Goal: Information Seeking & Learning: Learn about a topic

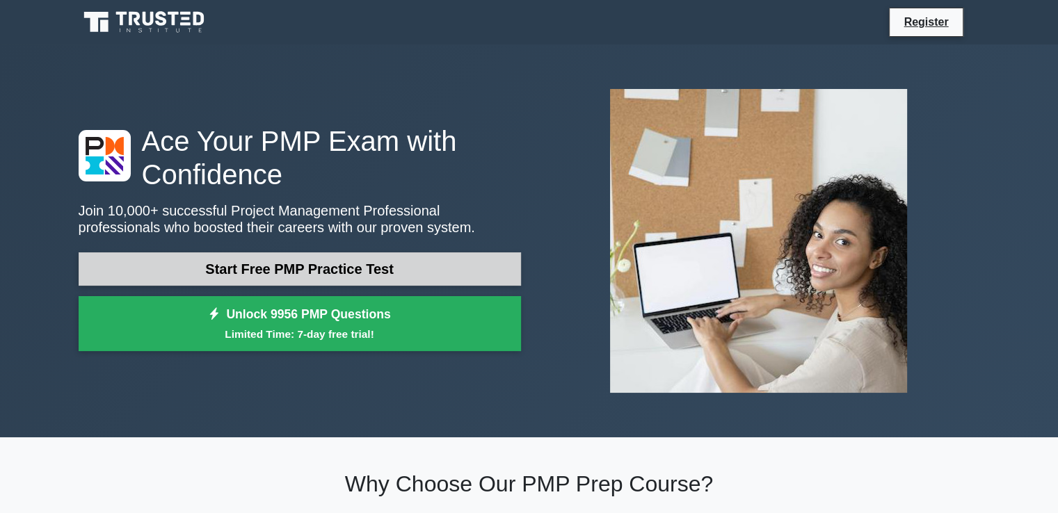
click at [443, 270] on link "Start Free PMP Practice Test" at bounding box center [300, 269] width 443 height 33
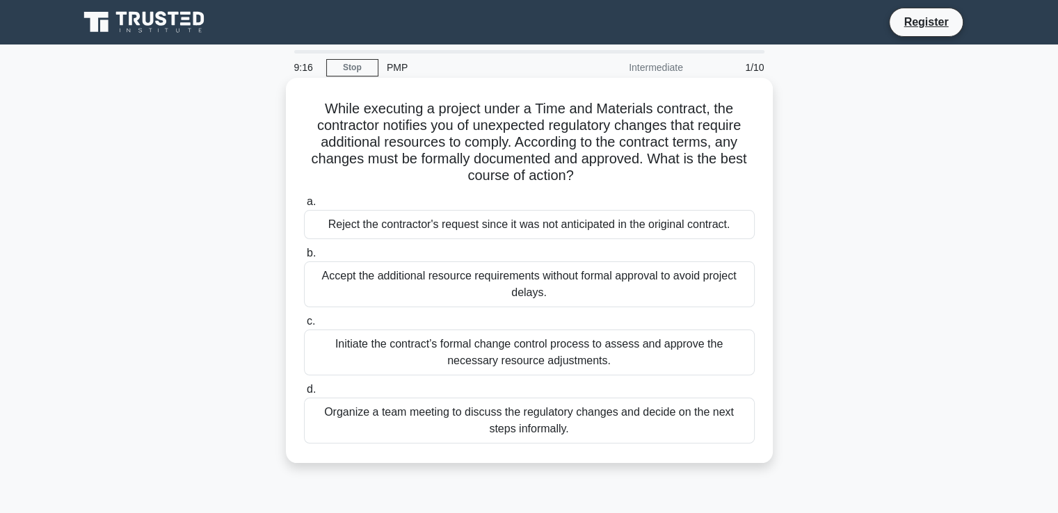
click at [611, 351] on div "Initiate the contract’s formal change control process to assess and approve the…" at bounding box center [529, 353] width 451 height 46
click at [304, 326] on input "c. Initiate the contract’s formal change control process to assess and approve …" at bounding box center [304, 321] width 0 height 9
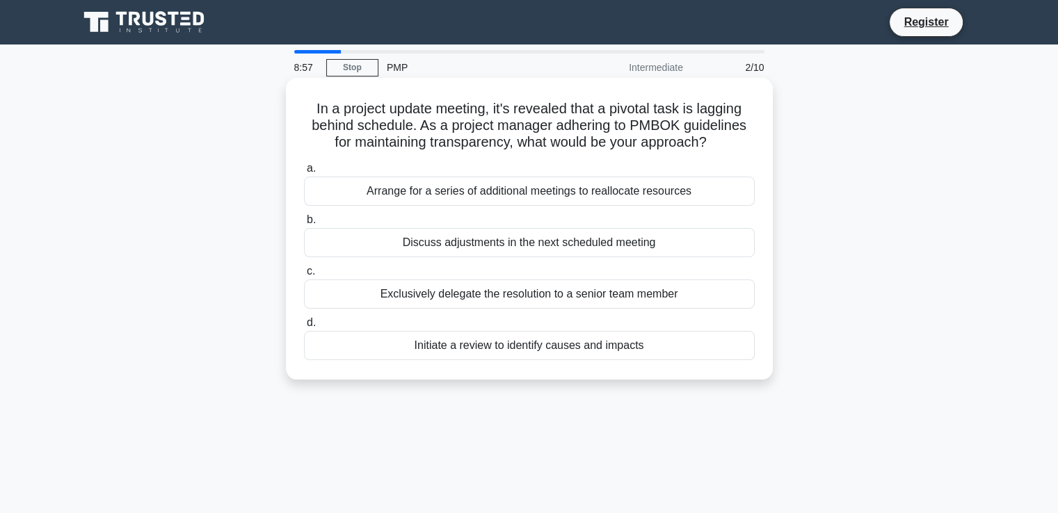
click at [525, 346] on div "Initiate a review to identify causes and impacts" at bounding box center [529, 345] width 451 height 29
click at [304, 328] on input "d. Initiate a review to identify causes and impacts" at bounding box center [304, 323] width 0 height 9
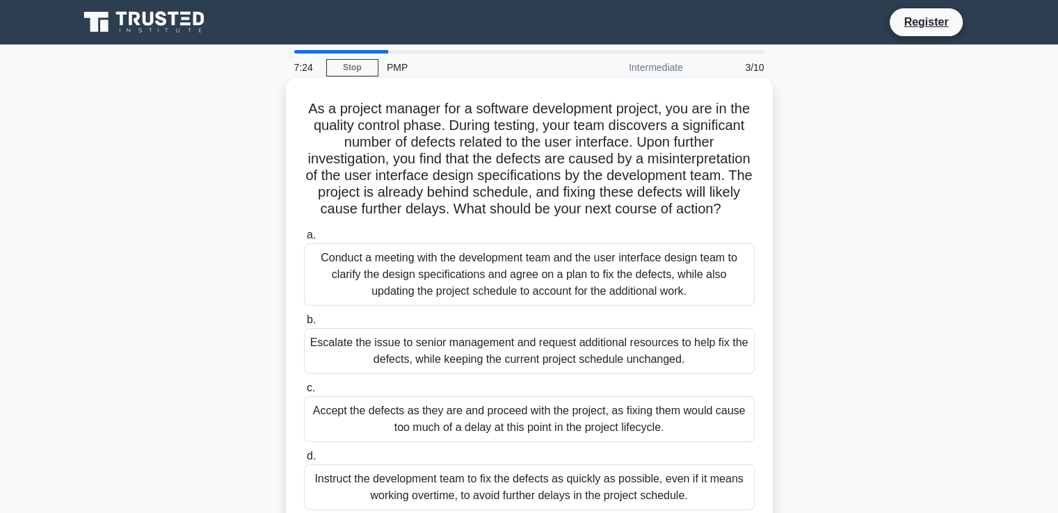
scroll to position [115, 0]
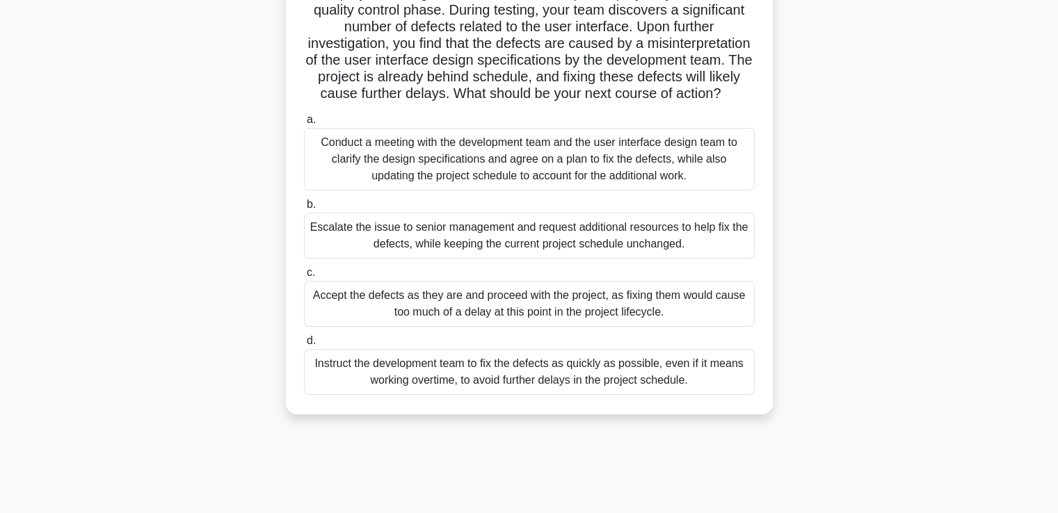
click at [531, 179] on div "Conduct a meeting with the development team and the user interface design team …" at bounding box center [529, 159] width 451 height 63
click at [304, 125] on input "a. Conduct a meeting with the development team and the user interface design te…" at bounding box center [304, 119] width 0 height 9
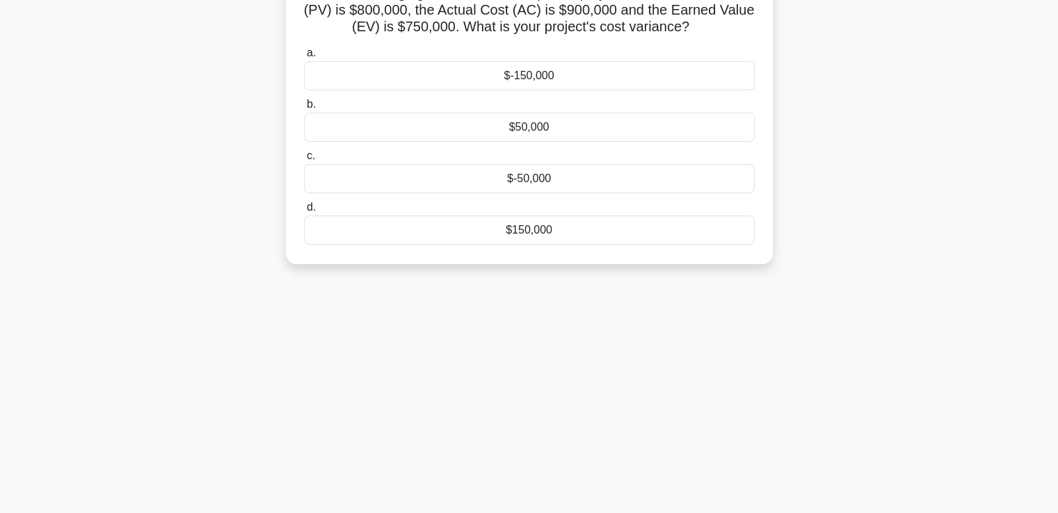
scroll to position [0, 0]
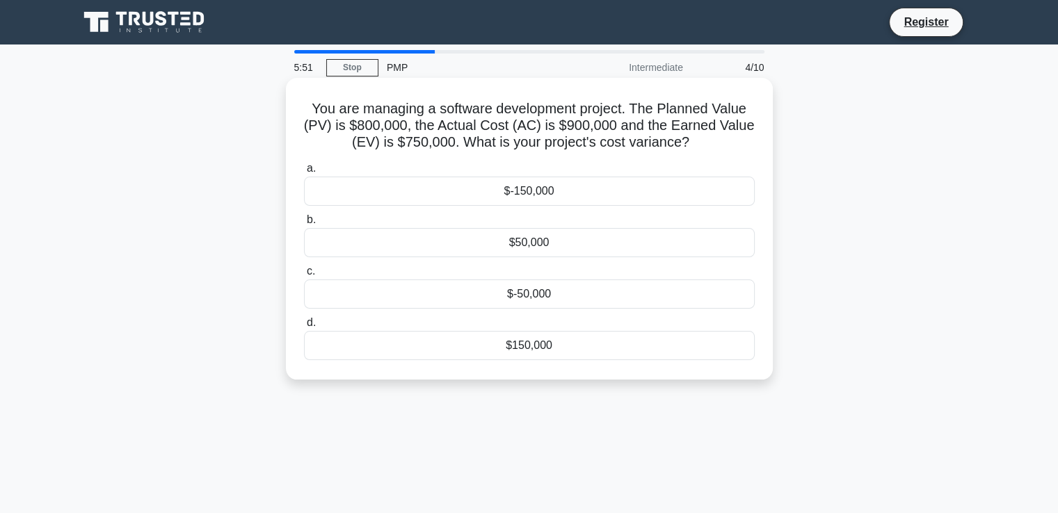
click at [543, 192] on div "$-150,000" at bounding box center [529, 191] width 451 height 29
click at [304, 173] on input "a. $-150,000" at bounding box center [304, 168] width 0 height 9
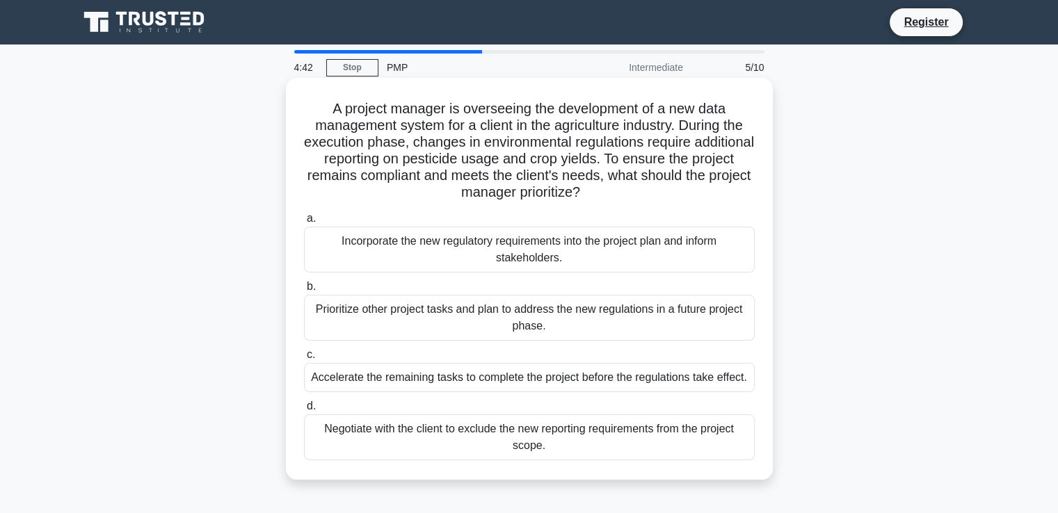
click at [567, 254] on div "Incorporate the new regulatory requirements into the project plan and inform st…" at bounding box center [529, 250] width 451 height 46
click at [304, 223] on input "a. Incorporate the new regulatory requirements into the project plan and inform…" at bounding box center [304, 218] width 0 height 9
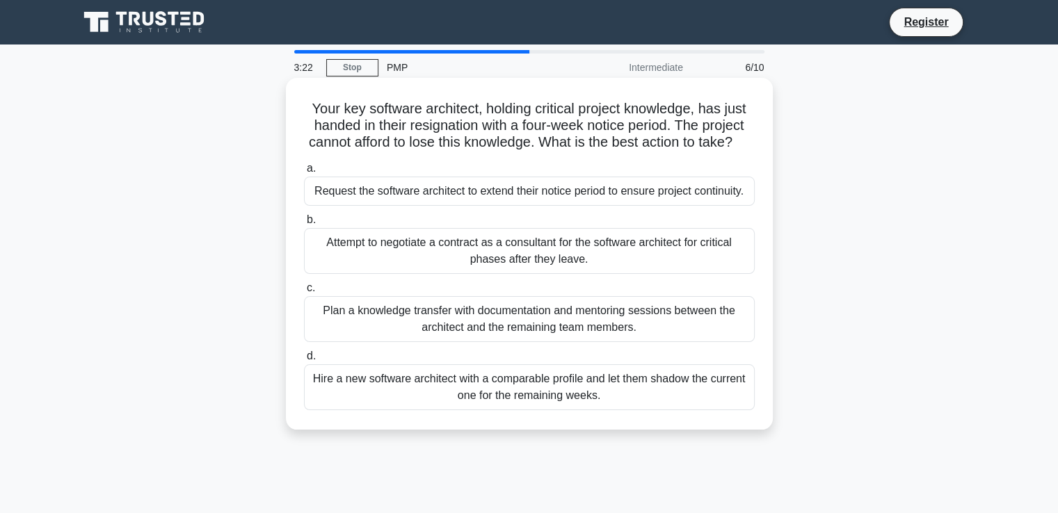
click at [517, 265] on div "Attempt to negotiate a contract as a consultant for the software architect for …" at bounding box center [529, 251] width 451 height 46
click at [304, 225] on input "b. Attempt to negotiate a contract as a consultant for the software architect f…" at bounding box center [304, 220] width 0 height 9
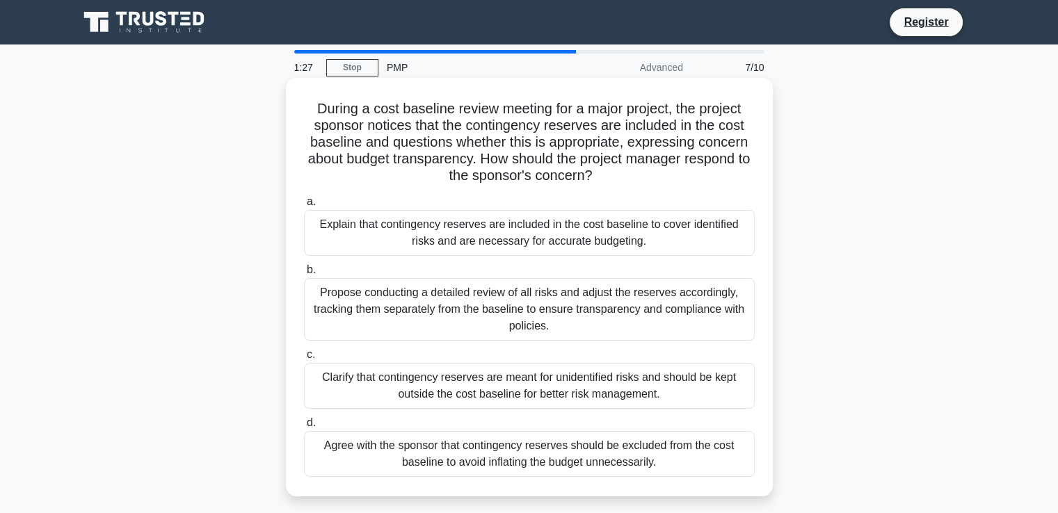
click at [597, 241] on div "Explain that contingency reserves are included in the cost baseline to cover id…" at bounding box center [529, 233] width 451 height 46
click at [304, 207] on input "a. Explain that contingency reserves are included in the cost baseline to cover…" at bounding box center [304, 202] width 0 height 9
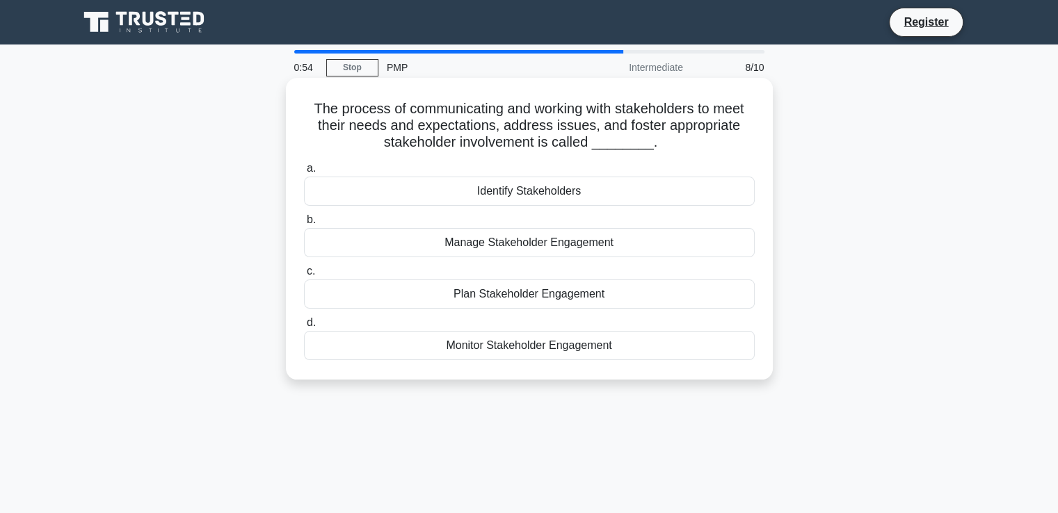
click at [593, 240] on div "Manage Stakeholder Engagement" at bounding box center [529, 242] width 451 height 29
click at [304, 225] on input "b. Manage Stakeholder Engagement" at bounding box center [304, 220] width 0 height 9
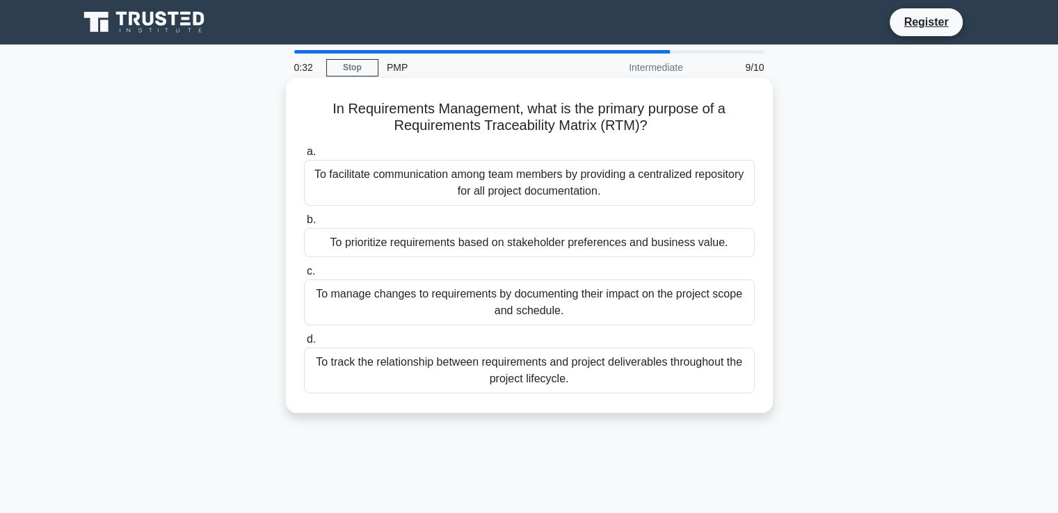
click at [498, 369] on div "To track the relationship between requirements and project deliverables through…" at bounding box center [529, 371] width 451 height 46
click at [304, 344] on input "d. To track the relationship between requirements and project deliverables thro…" at bounding box center [304, 339] width 0 height 9
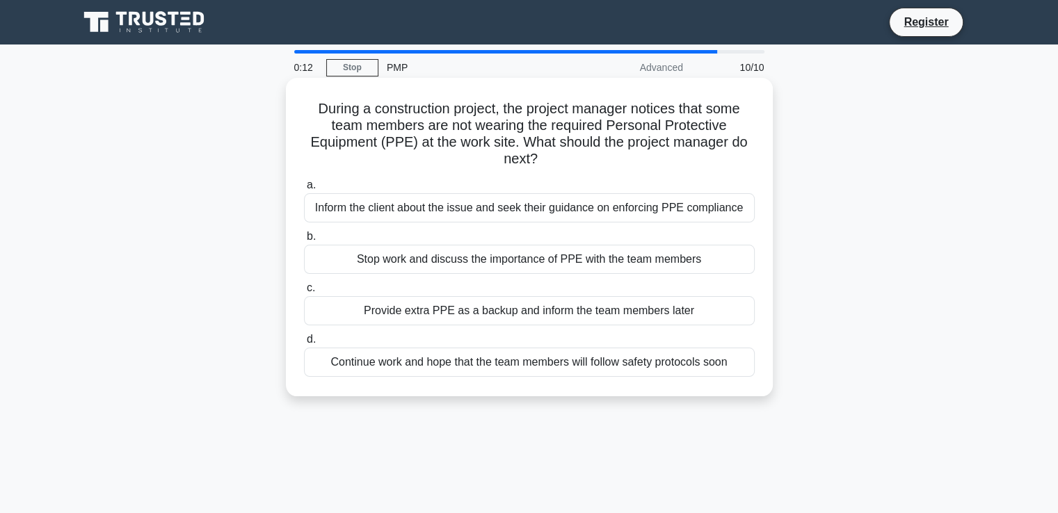
click at [497, 265] on div "Stop work and discuss the importance of PPE with the team members" at bounding box center [529, 259] width 451 height 29
click at [304, 241] on input "b. Stop work and discuss the importance of PPE with the team members" at bounding box center [304, 236] width 0 height 9
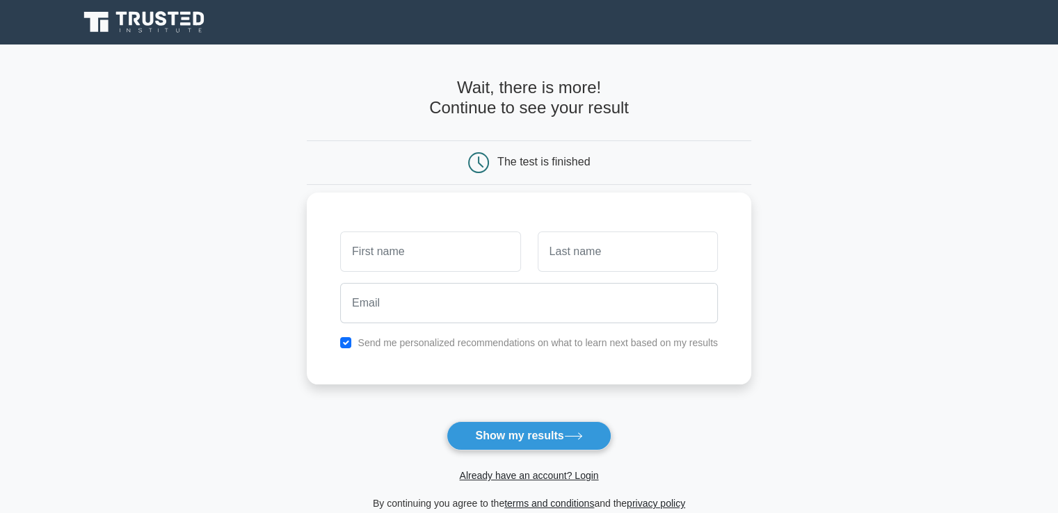
click at [401, 258] on input "text" at bounding box center [430, 252] width 180 height 40
type input "Olajide"
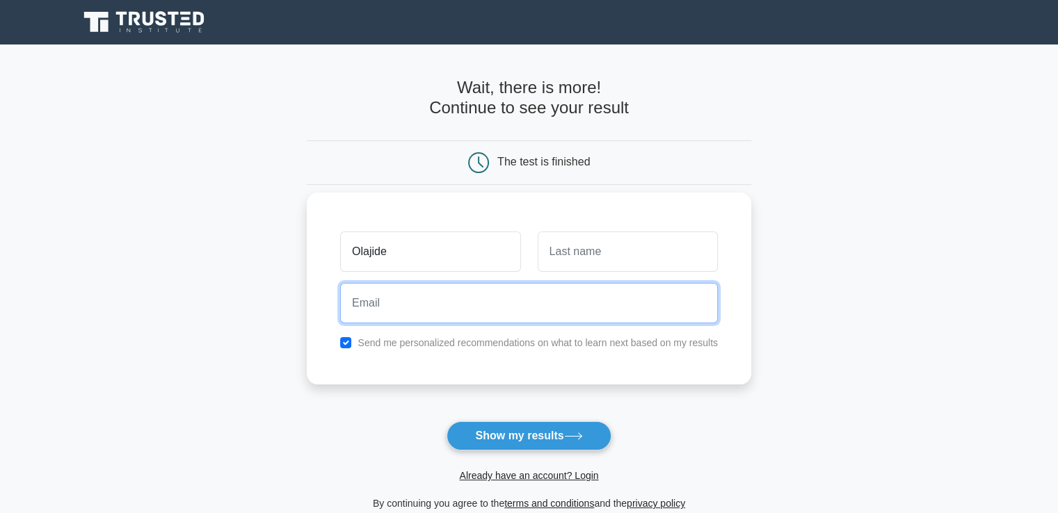
click at [413, 305] on input "email" at bounding box center [529, 303] width 378 height 40
type input "fwearking@gmail.com"
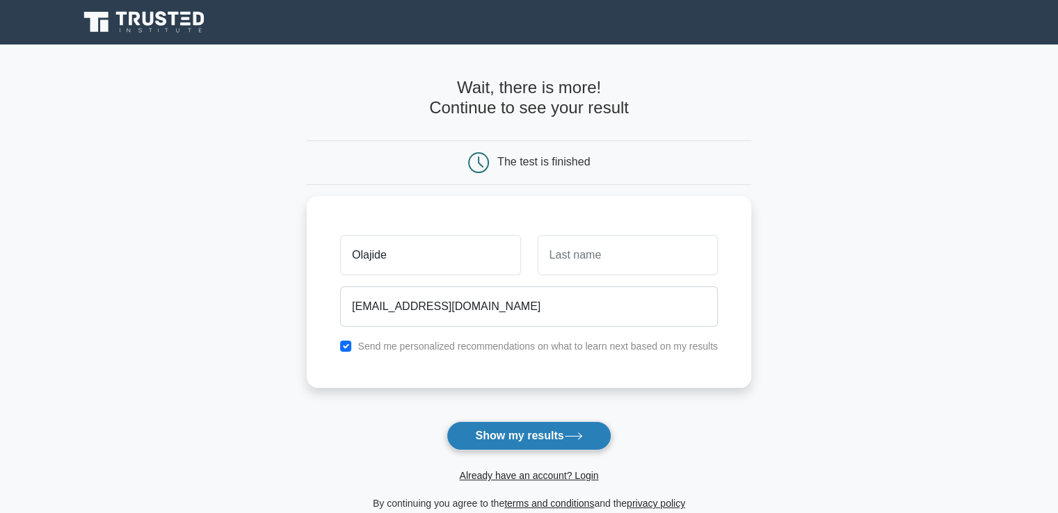
click at [546, 438] on button "Show my results" at bounding box center [529, 436] width 164 height 29
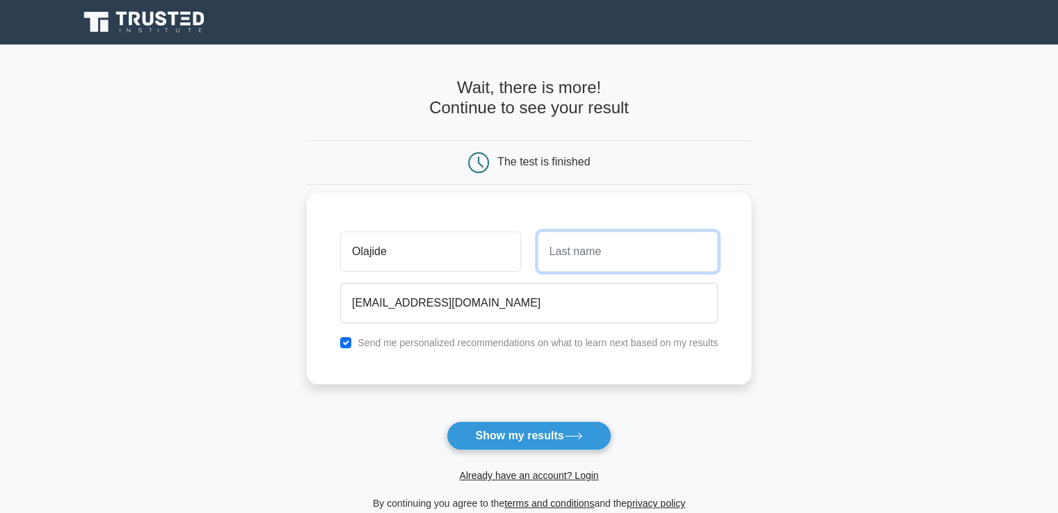
click at [574, 265] on input "text" at bounding box center [628, 252] width 180 height 40
type input "Ajigo"
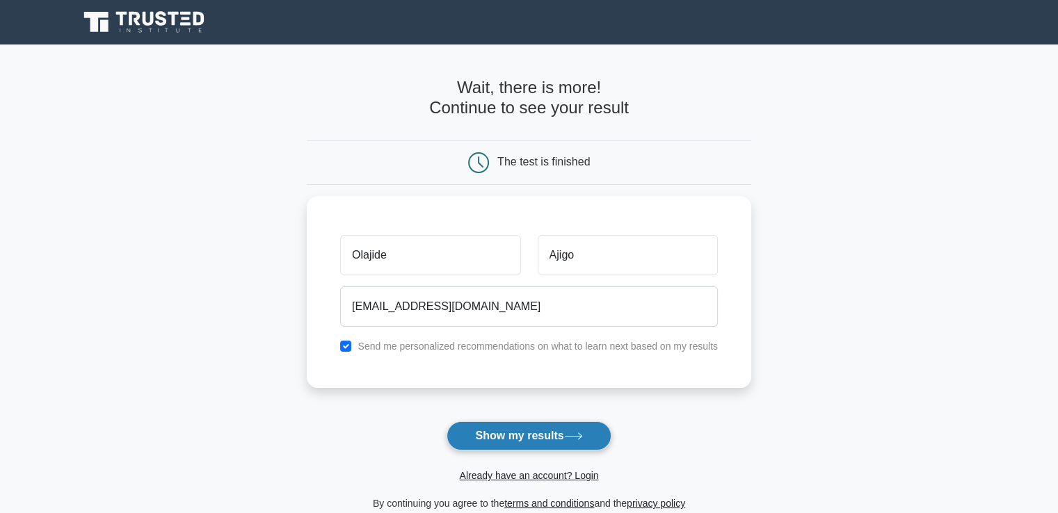
click at [548, 439] on button "Show my results" at bounding box center [529, 436] width 164 height 29
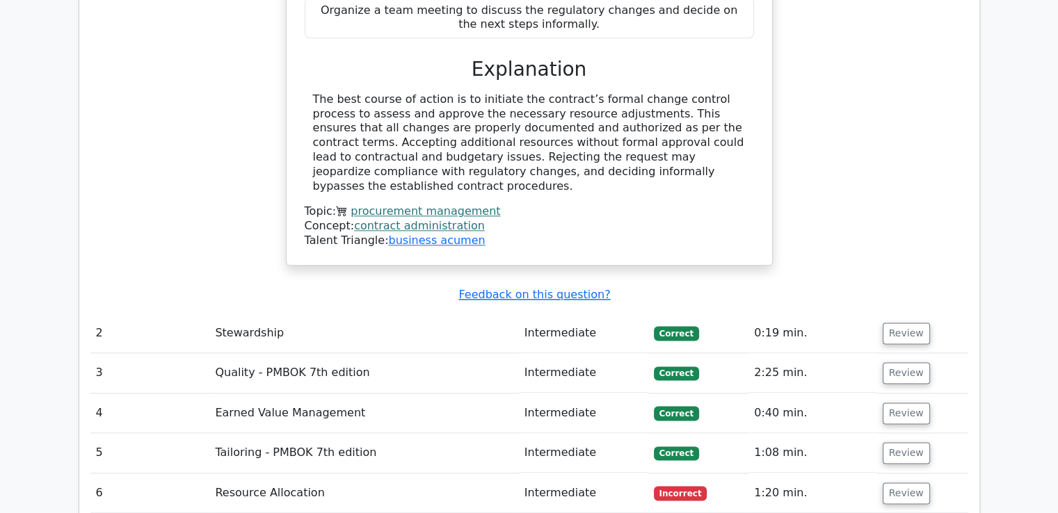
scroll to position [1830, 0]
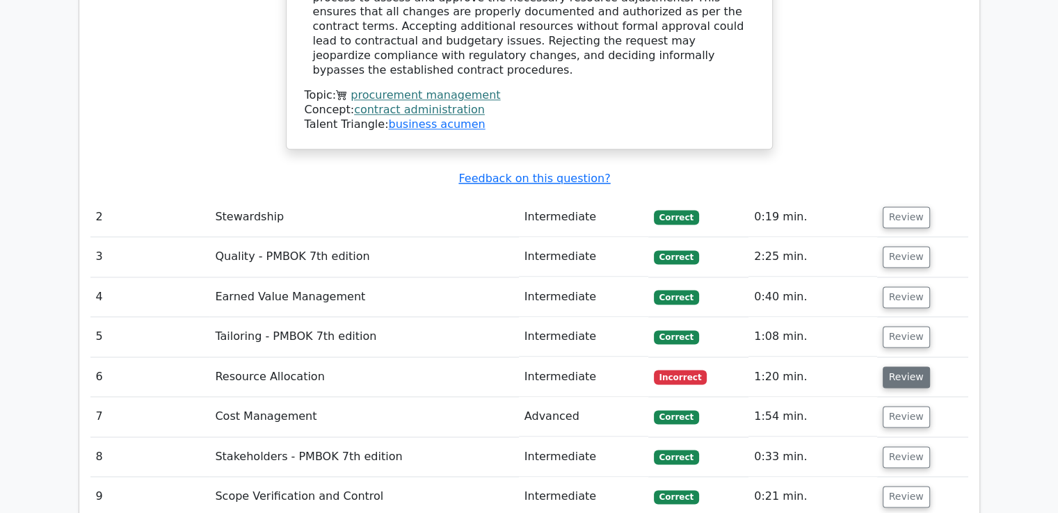
click at [893, 367] on button "Review" at bounding box center [906, 378] width 47 height 22
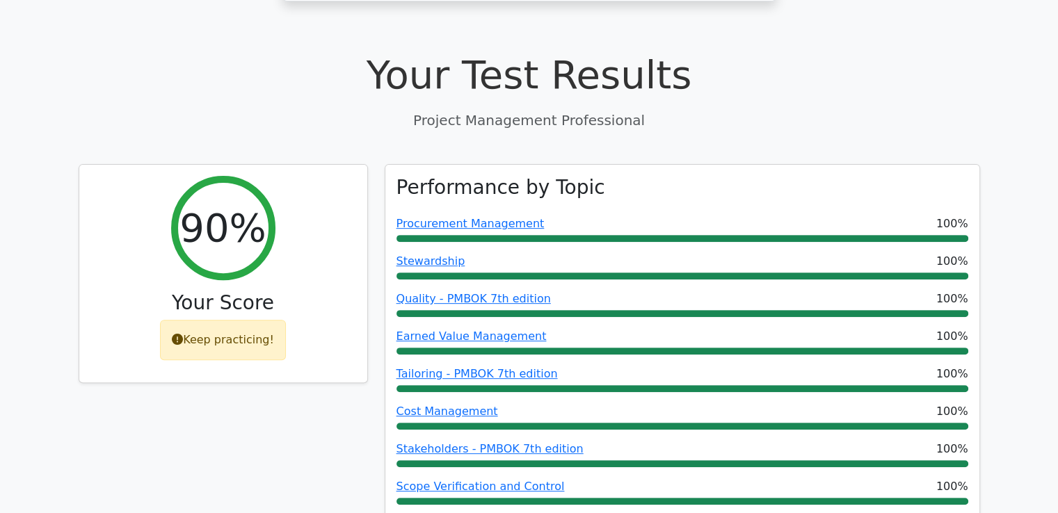
scroll to position [115, 0]
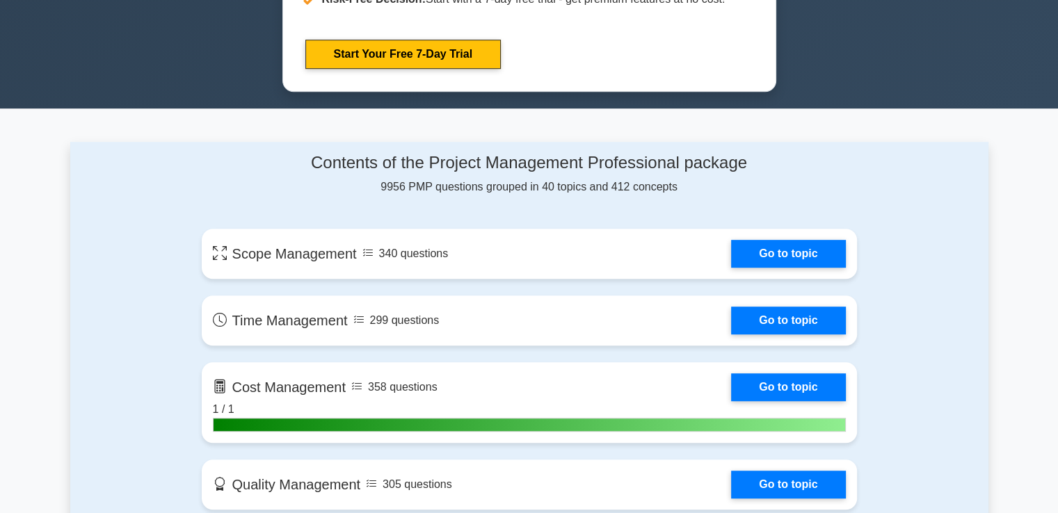
scroll to position [927, 0]
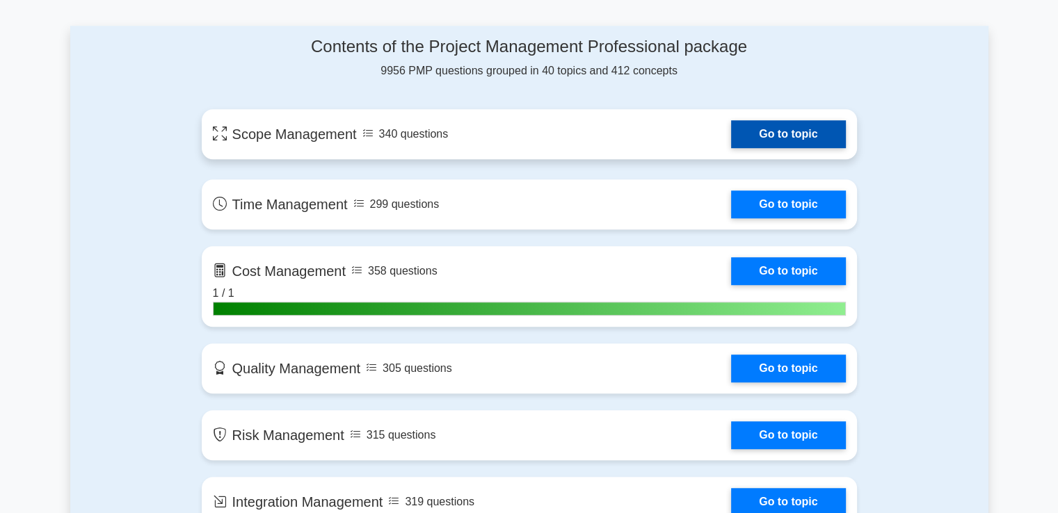
click at [813, 136] on link "Go to topic" at bounding box center [788, 134] width 114 height 28
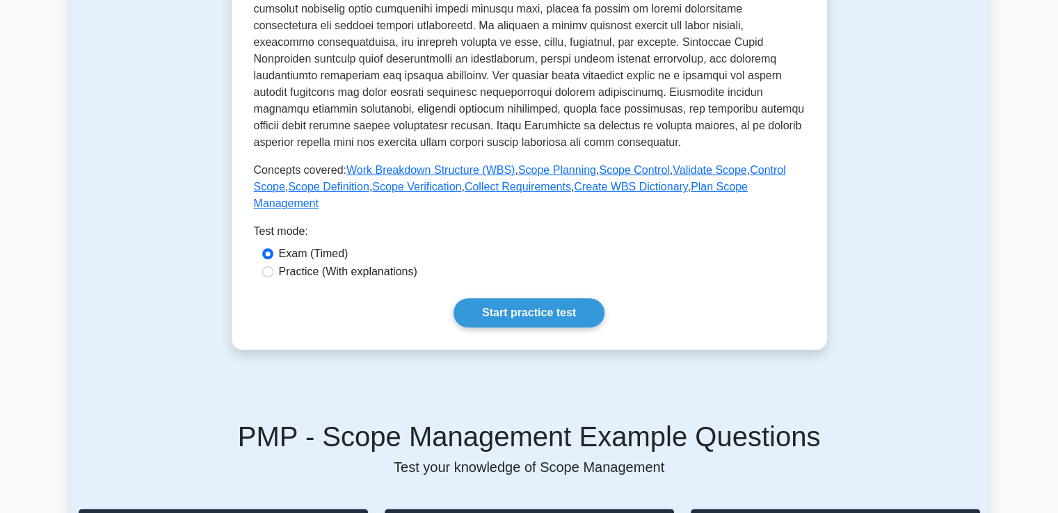
scroll to position [348, 0]
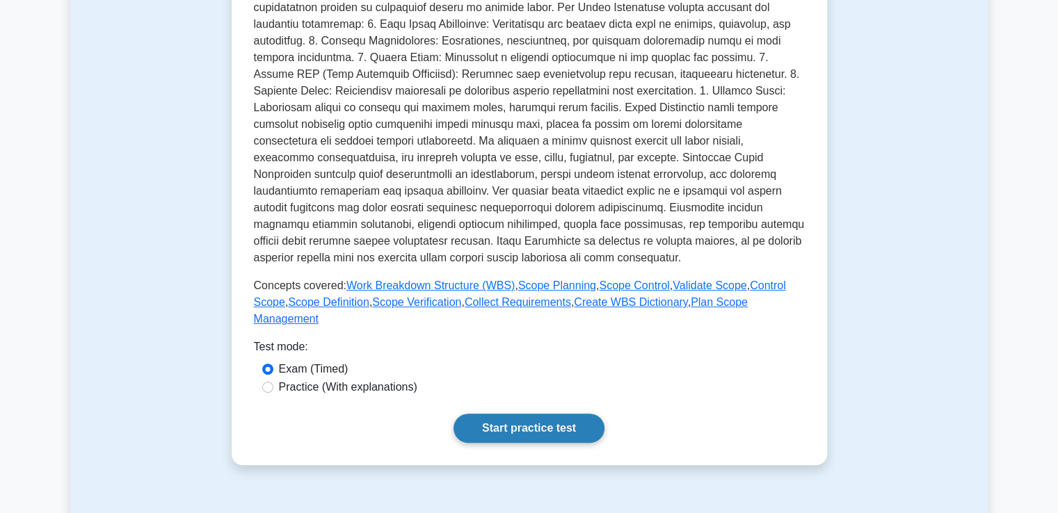
click at [553, 417] on link "Start practice test" at bounding box center [529, 428] width 151 height 29
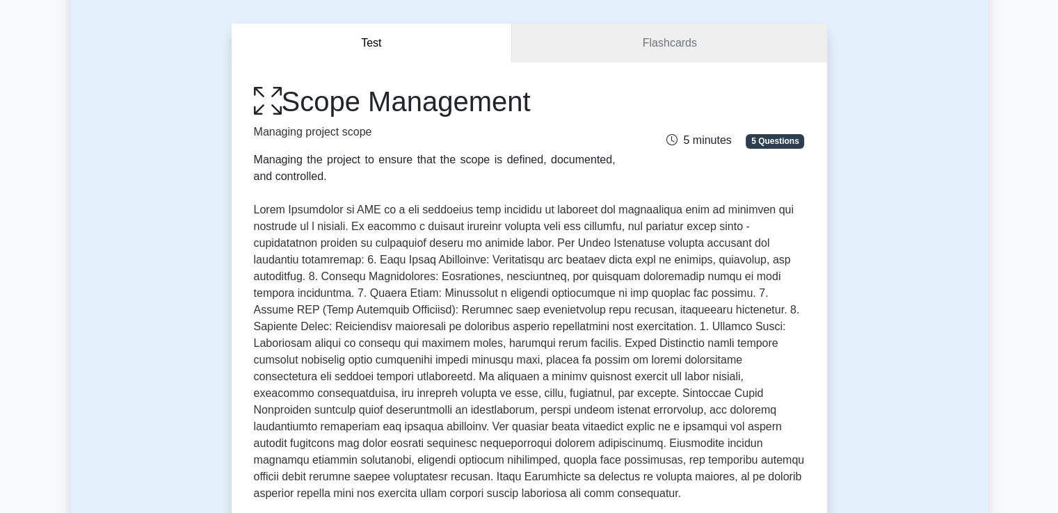
scroll to position [232, 0]
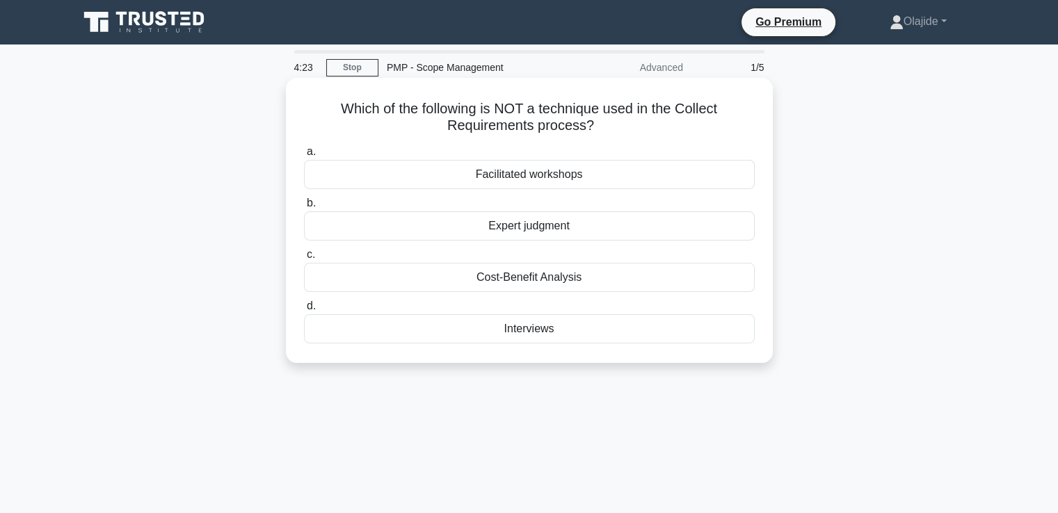
click at [559, 278] on div "Cost-Benefit Analysis" at bounding box center [529, 277] width 451 height 29
click at [304, 260] on input "c. Cost-Benefit Analysis" at bounding box center [304, 254] width 0 height 9
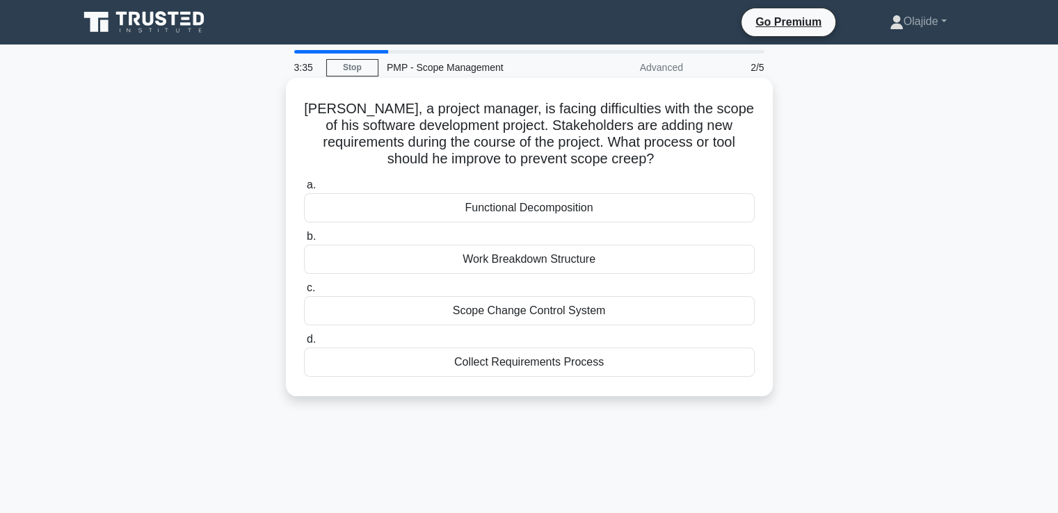
click at [559, 263] on div "Work Breakdown Structure" at bounding box center [529, 259] width 451 height 29
click at [304, 241] on input "b. Work Breakdown Structure" at bounding box center [304, 236] width 0 height 9
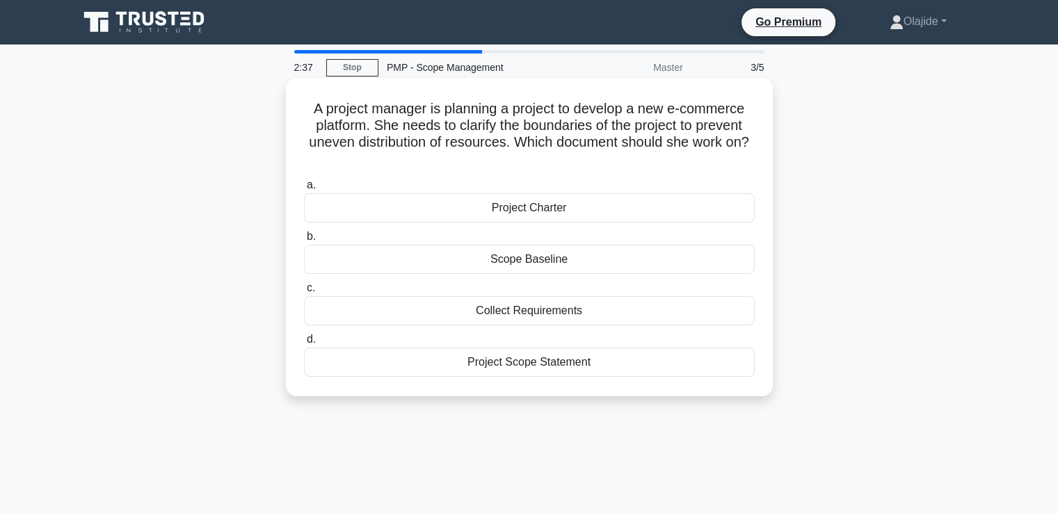
click at [553, 214] on div "Project Charter" at bounding box center [529, 207] width 451 height 29
click at [304, 190] on input "a. Project Charter" at bounding box center [304, 185] width 0 height 9
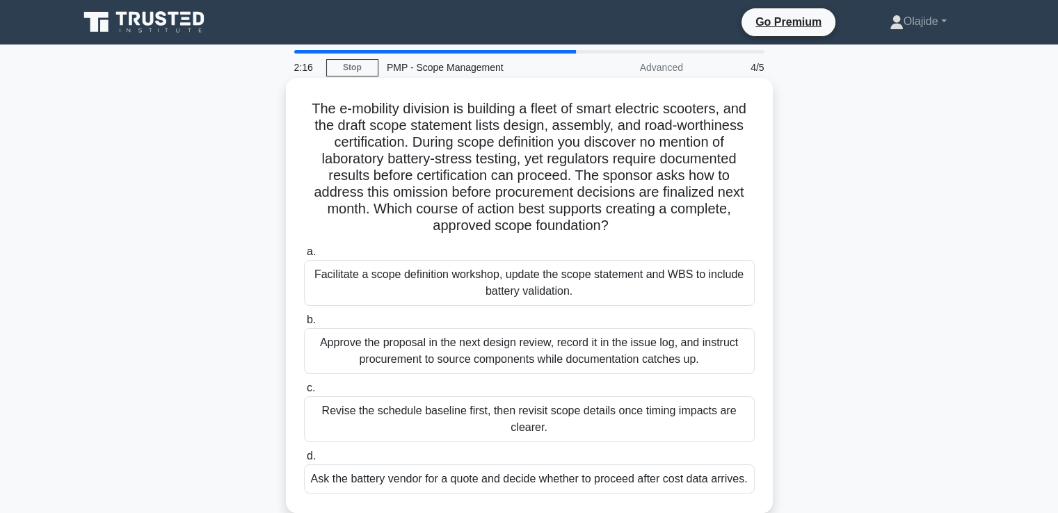
scroll to position [115, 0]
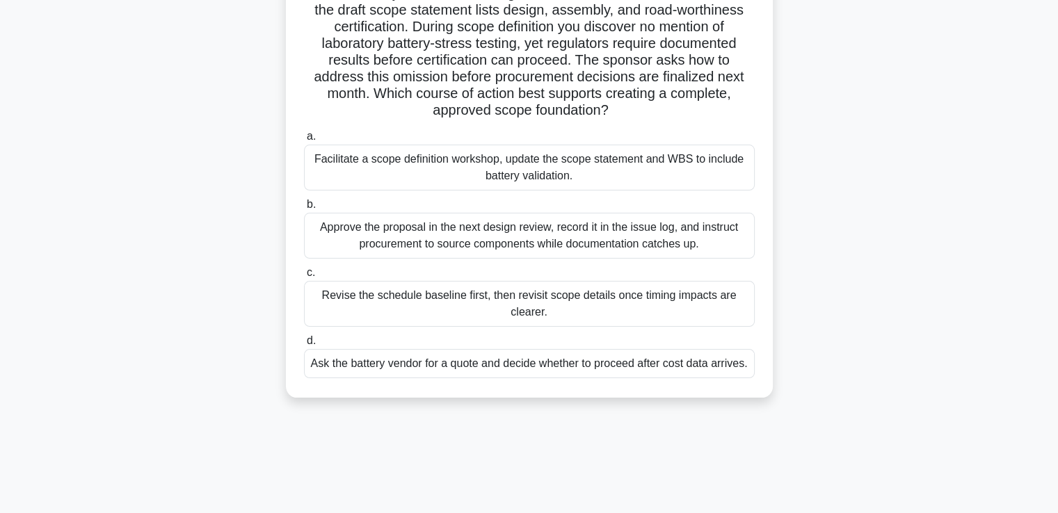
click at [634, 168] on div "Facilitate a scope definition workshop, update the scope statement and WBS to i…" at bounding box center [529, 168] width 451 height 46
click at [304, 141] on input "a. Facilitate a scope definition workshop, update the scope statement and WBS t…" at bounding box center [304, 136] width 0 height 9
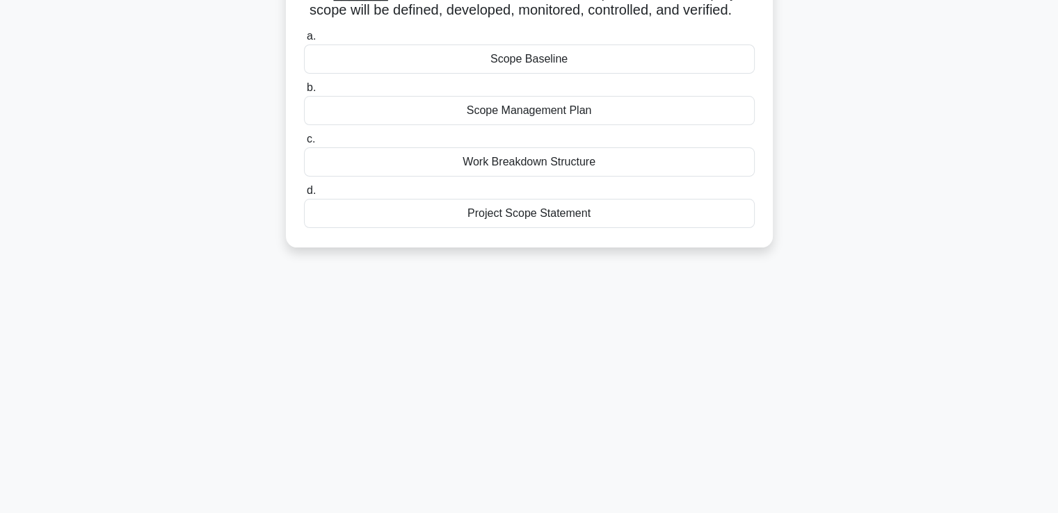
scroll to position [0, 0]
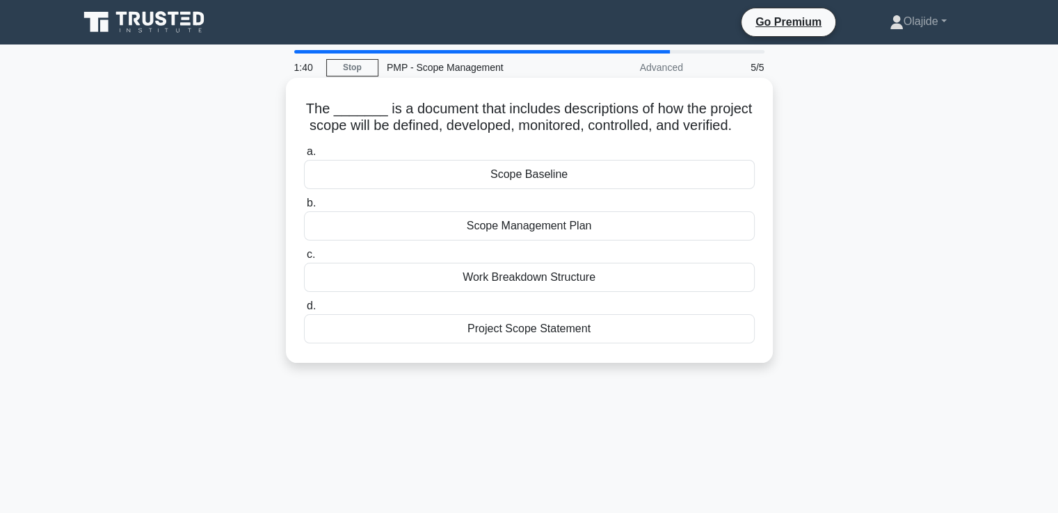
click at [555, 241] on div "Scope Management Plan" at bounding box center [529, 226] width 451 height 29
click at [304, 208] on input "b. Scope Management Plan" at bounding box center [304, 203] width 0 height 9
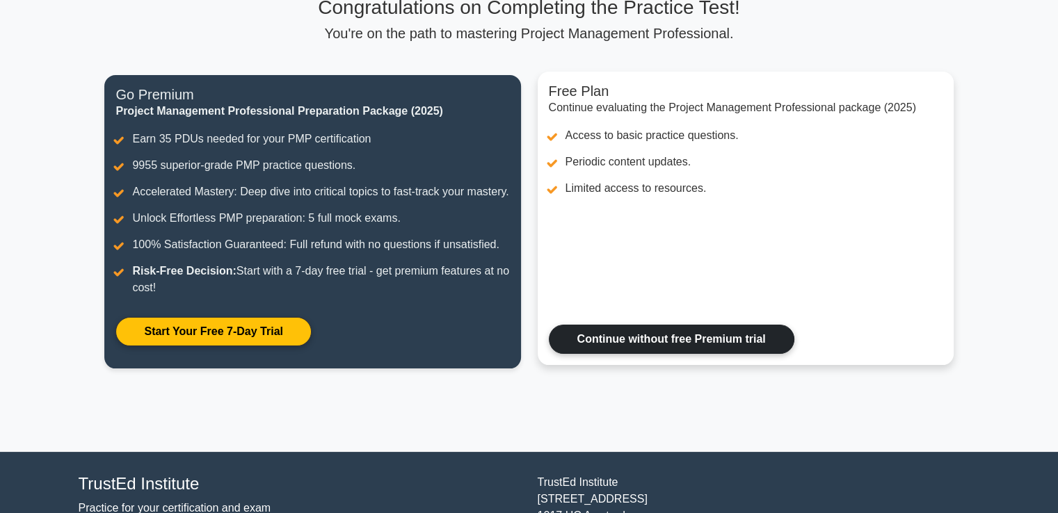
scroll to position [225, 0]
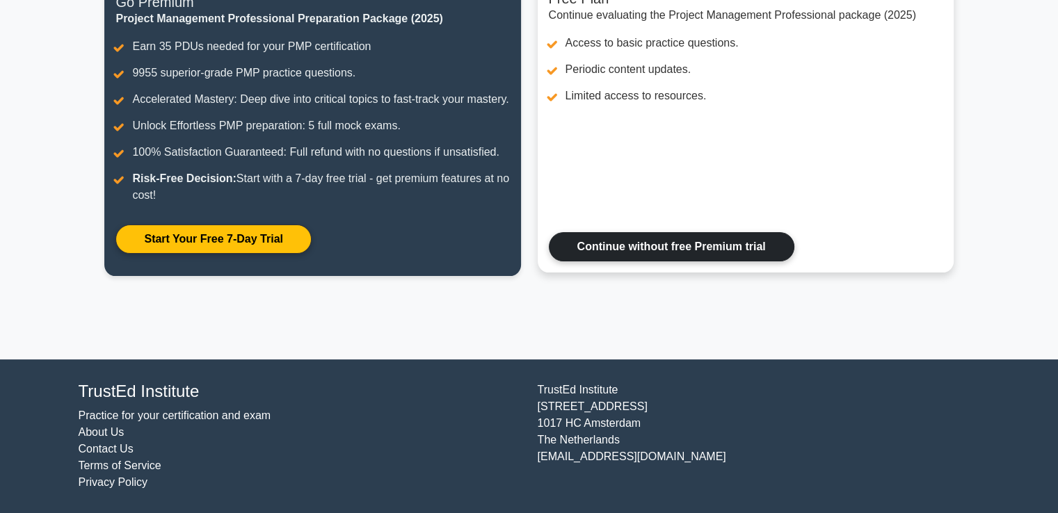
click at [597, 248] on link "Continue without free Premium trial" at bounding box center [672, 246] width 246 height 29
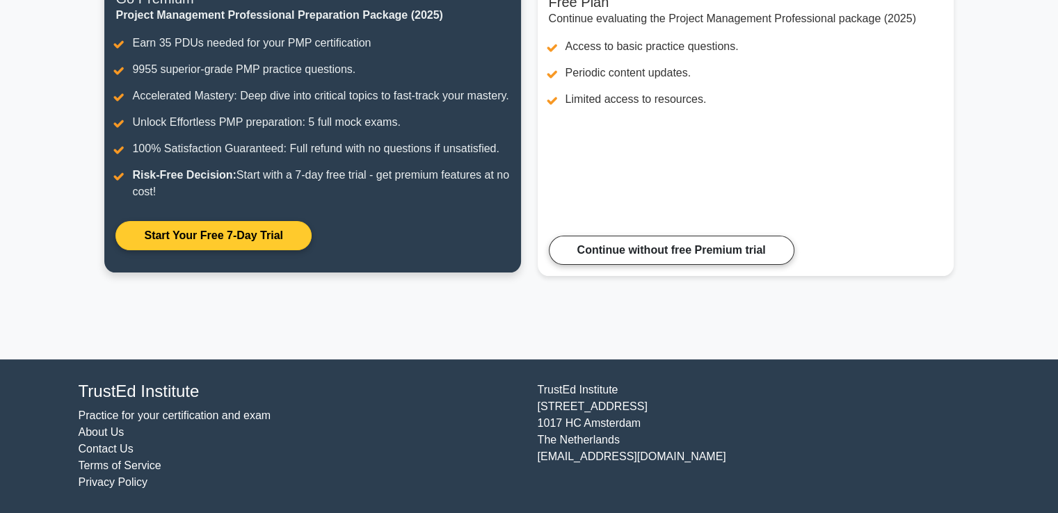
scroll to position [0, 0]
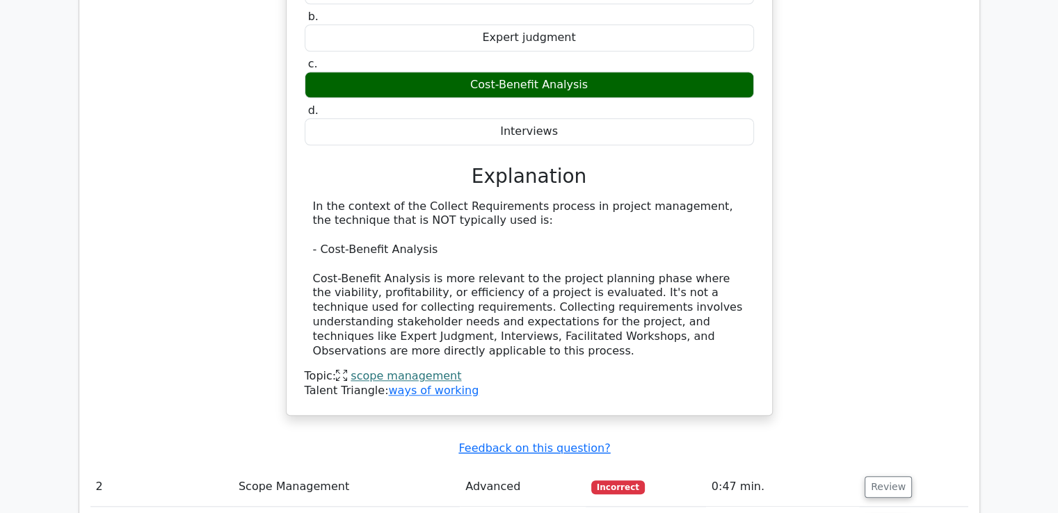
scroll to position [1392, 0]
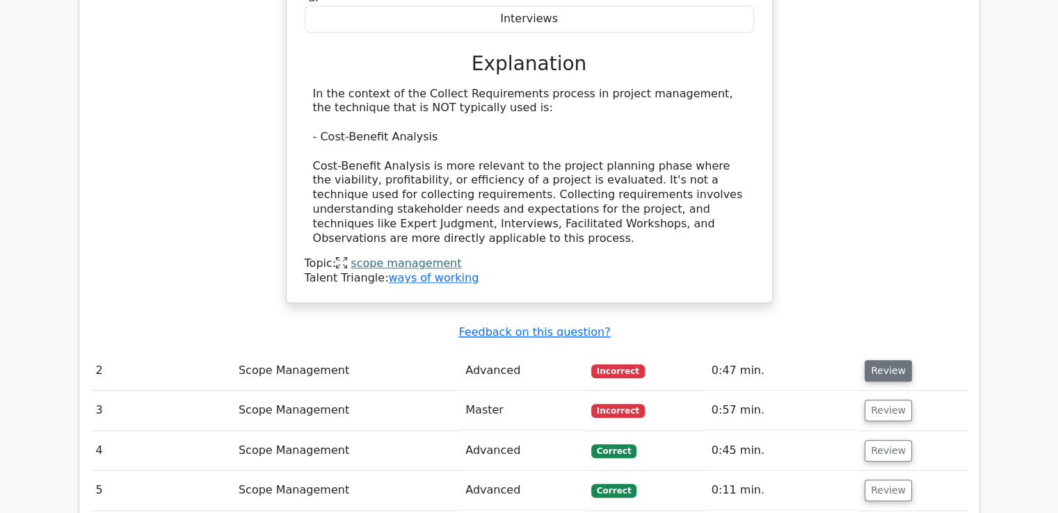
click at [870, 360] on button "Review" at bounding box center [888, 371] width 47 height 22
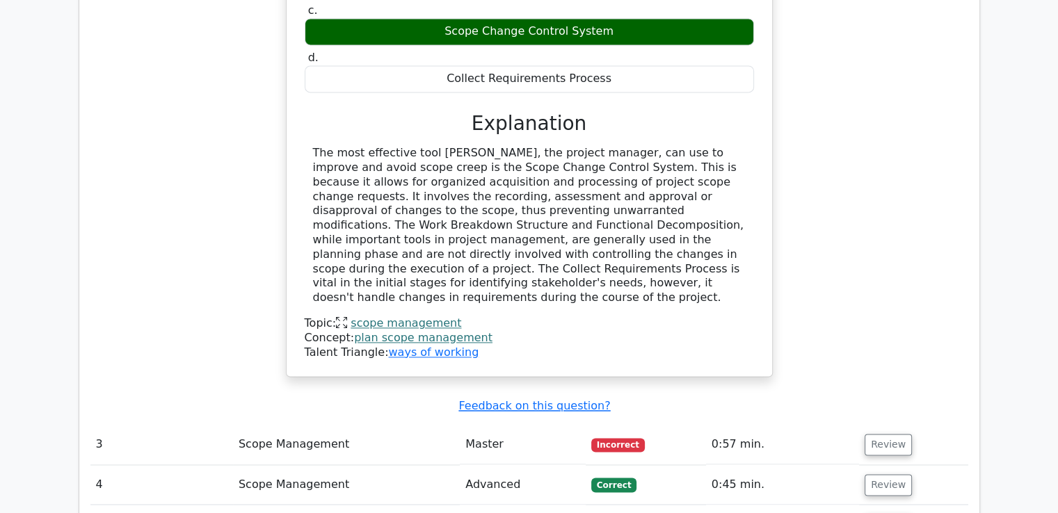
scroll to position [2087, 0]
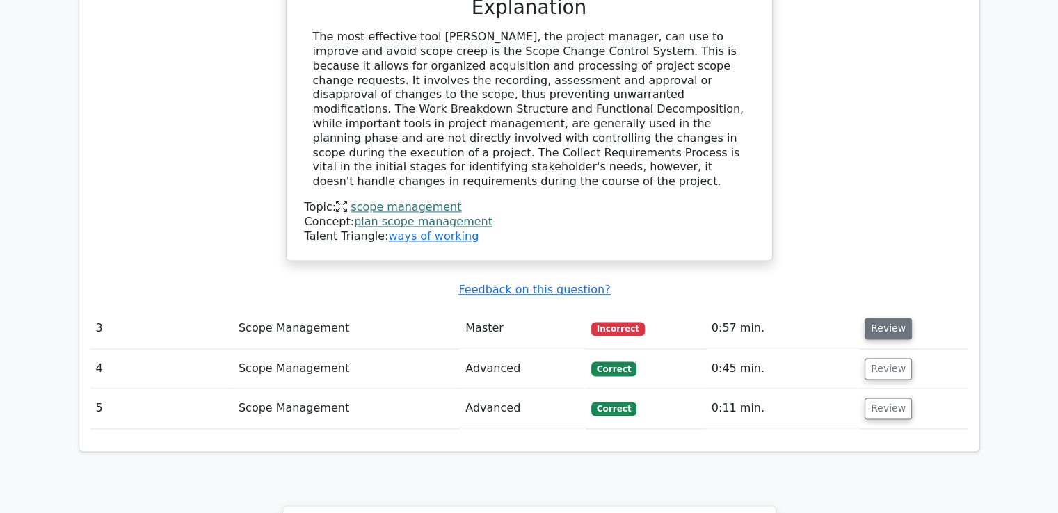
click at [893, 318] on button "Review" at bounding box center [888, 329] width 47 height 22
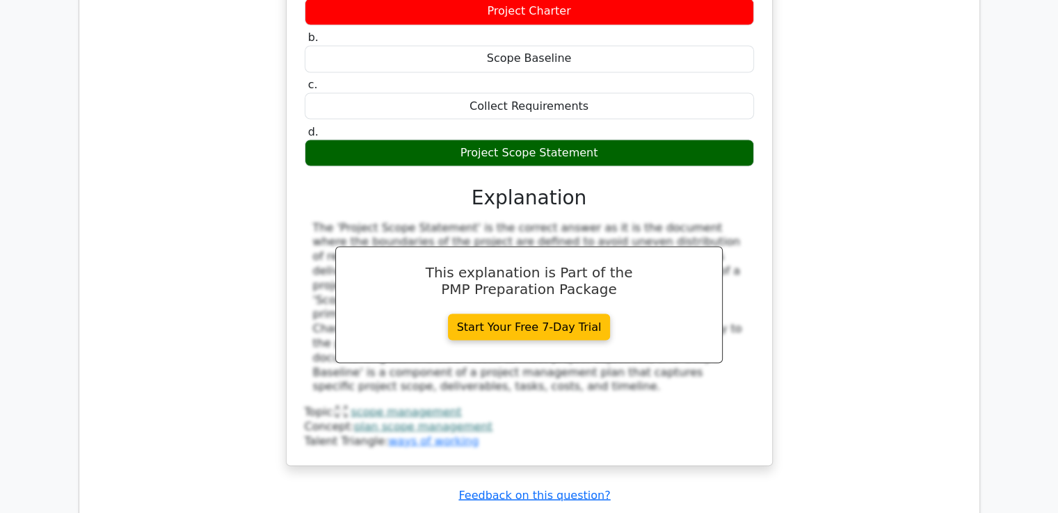
scroll to position [2667, 0]
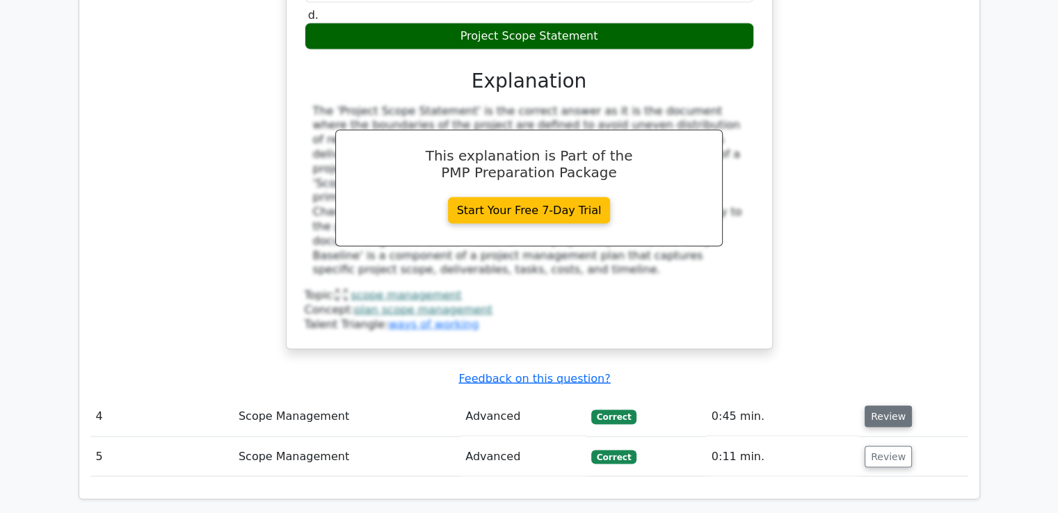
click at [891, 406] on button "Review" at bounding box center [888, 417] width 47 height 22
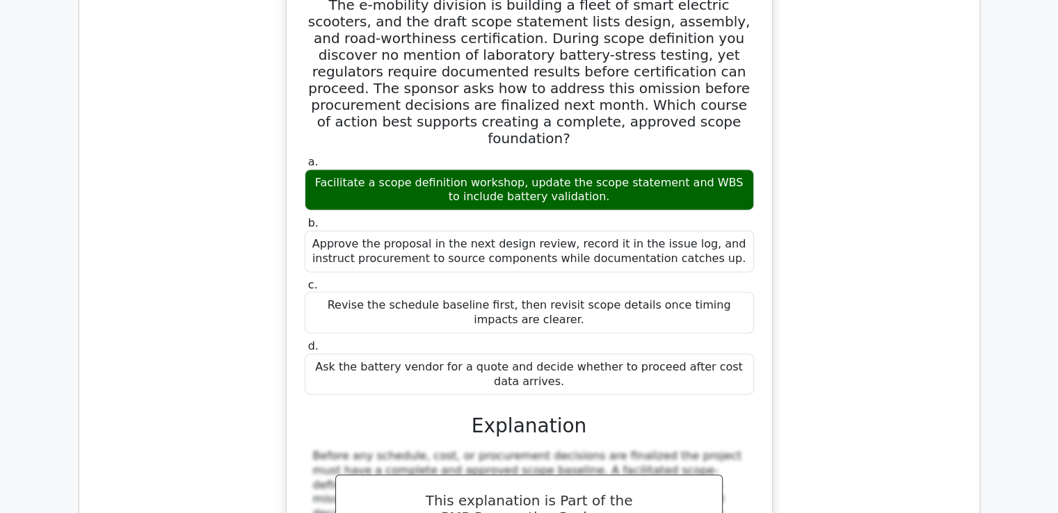
scroll to position [3363, 0]
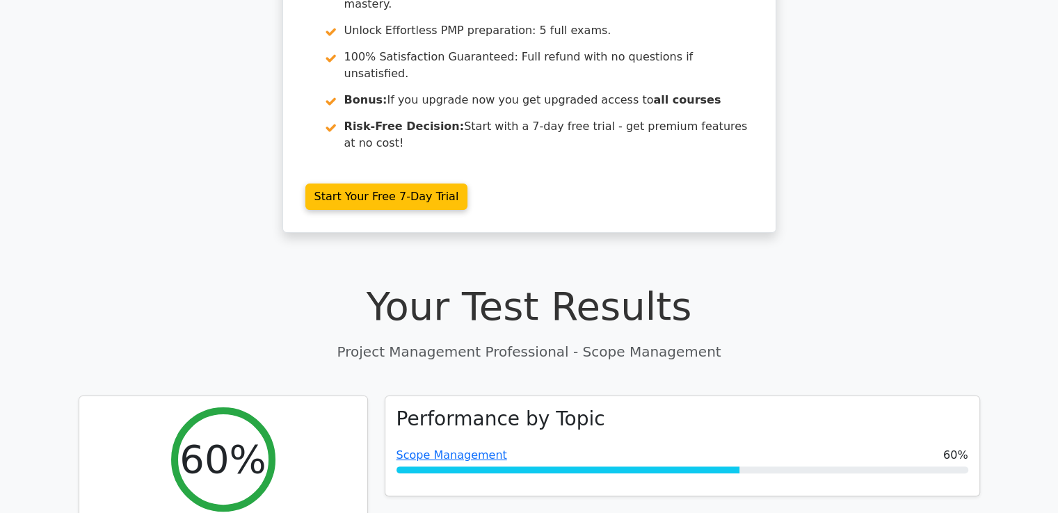
scroll to position [115, 0]
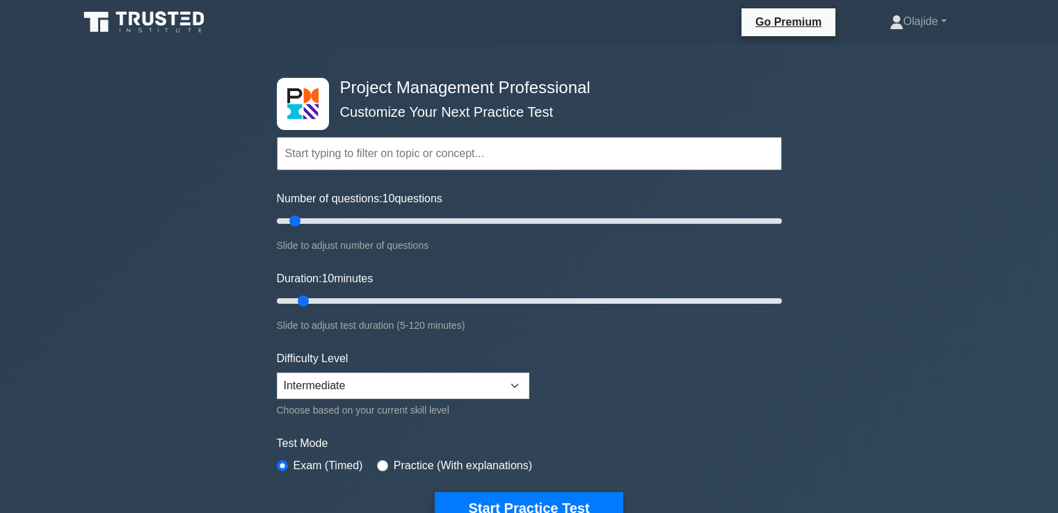
select select "intermediate"
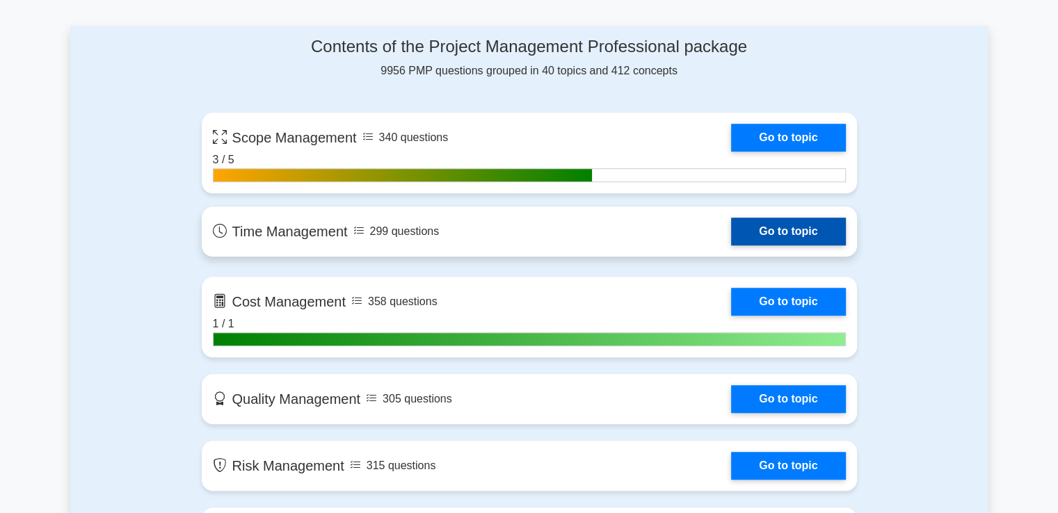
click at [802, 232] on link "Go to topic" at bounding box center [788, 232] width 114 height 28
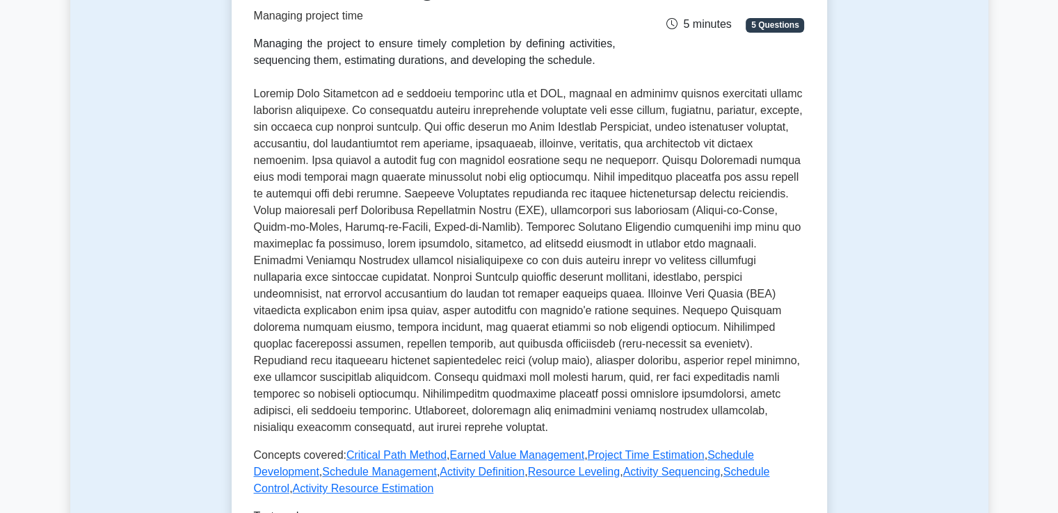
scroll to position [348, 0]
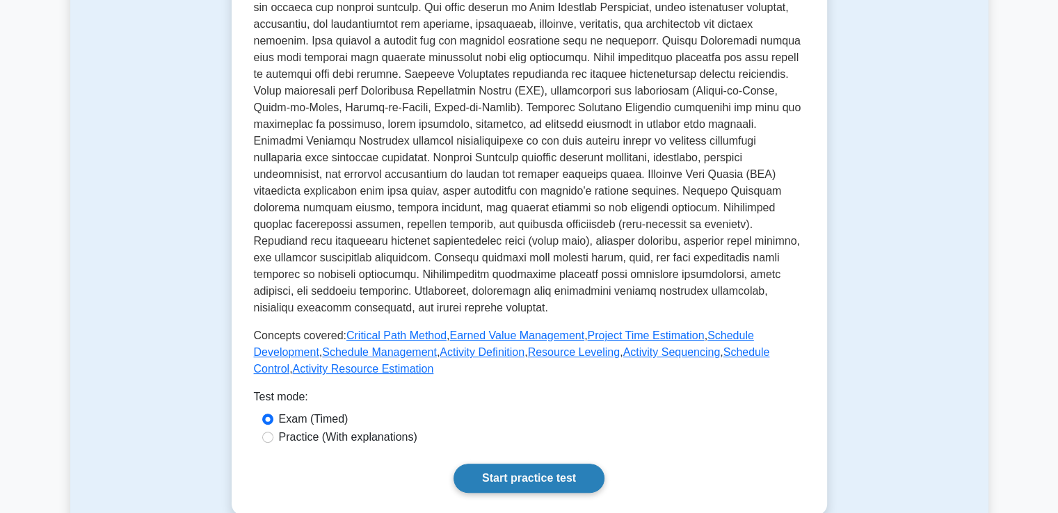
click at [548, 481] on link "Start practice test" at bounding box center [529, 478] width 151 height 29
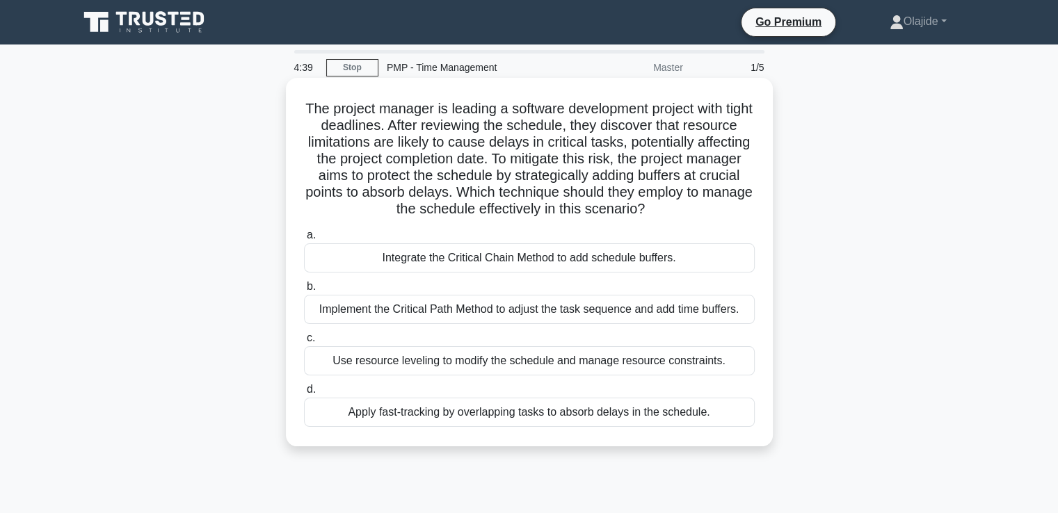
scroll to position [115, 0]
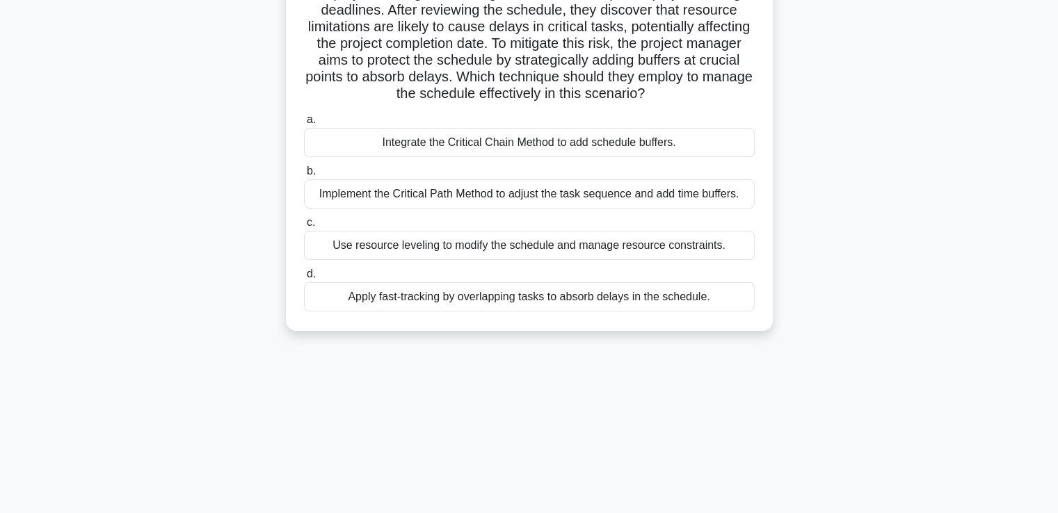
click at [518, 157] on div "Integrate the Critical Chain Method to add schedule buffers." at bounding box center [529, 142] width 451 height 29
click at [304, 125] on input "a. Integrate the Critical Chain Method to add schedule buffers." at bounding box center [304, 119] width 0 height 9
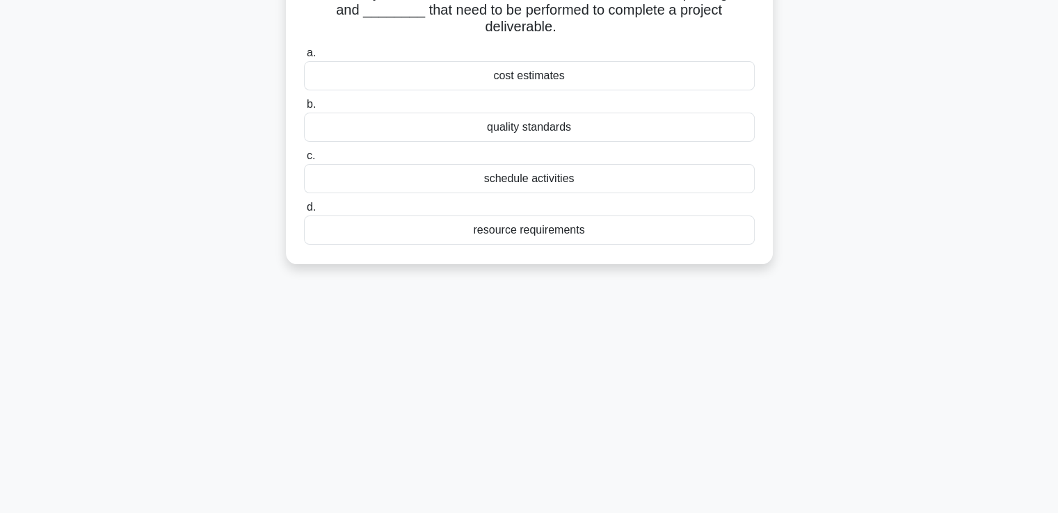
scroll to position [0, 0]
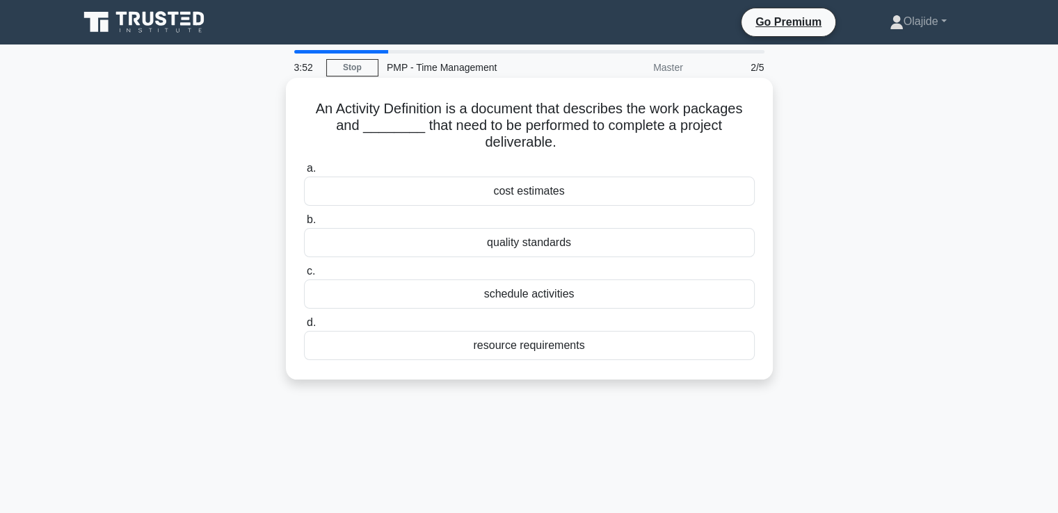
click at [576, 344] on div "resource requirements" at bounding box center [529, 345] width 451 height 29
click at [304, 328] on input "d. resource requirements" at bounding box center [304, 323] width 0 height 9
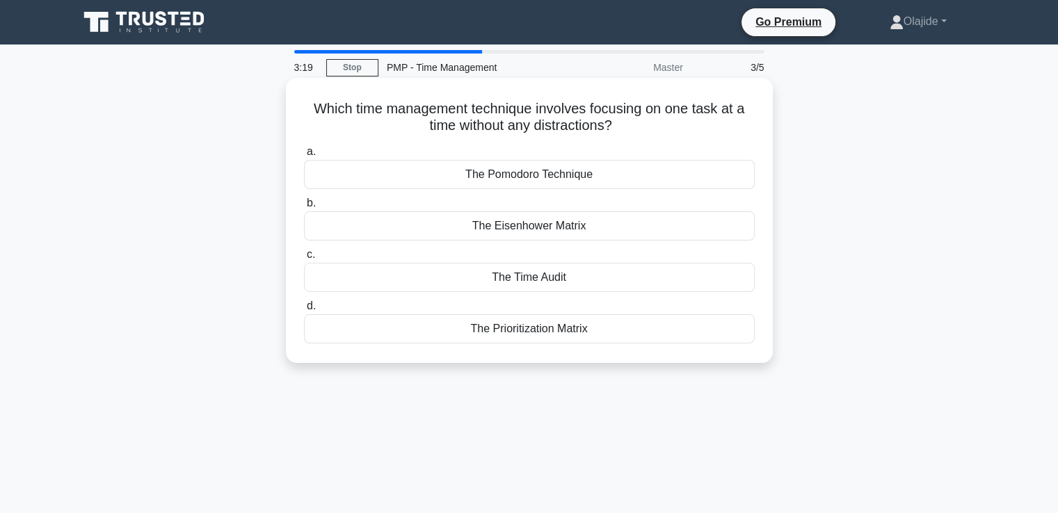
click at [526, 332] on div "The Prioritization Matrix" at bounding box center [529, 328] width 451 height 29
click at [304, 311] on input "d. The Prioritization Matrix" at bounding box center [304, 306] width 0 height 9
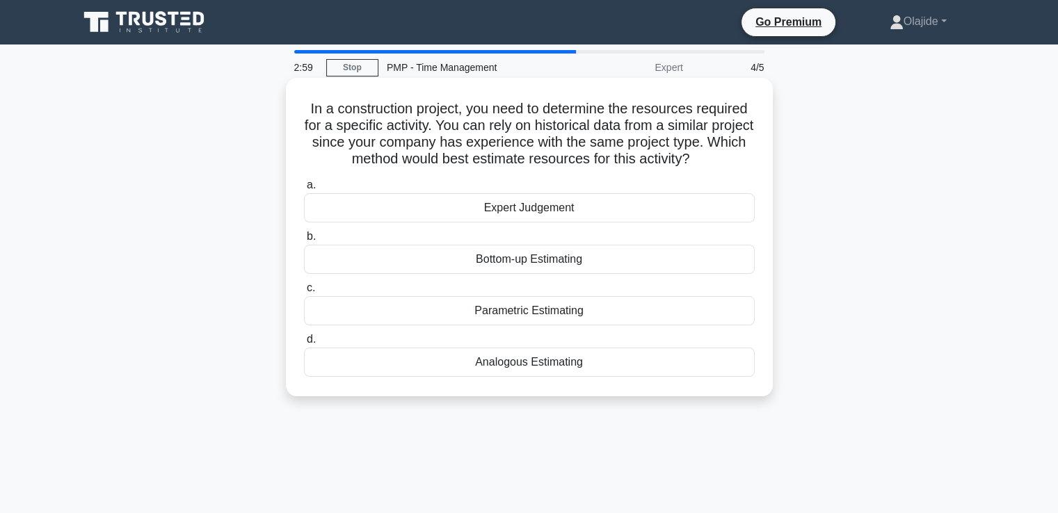
click at [565, 365] on div "Analogous Estimating" at bounding box center [529, 362] width 451 height 29
click at [490, 365] on div "Analogous Estimating" at bounding box center [529, 362] width 451 height 29
click at [304, 344] on input "d. Analogous Estimating" at bounding box center [304, 339] width 0 height 9
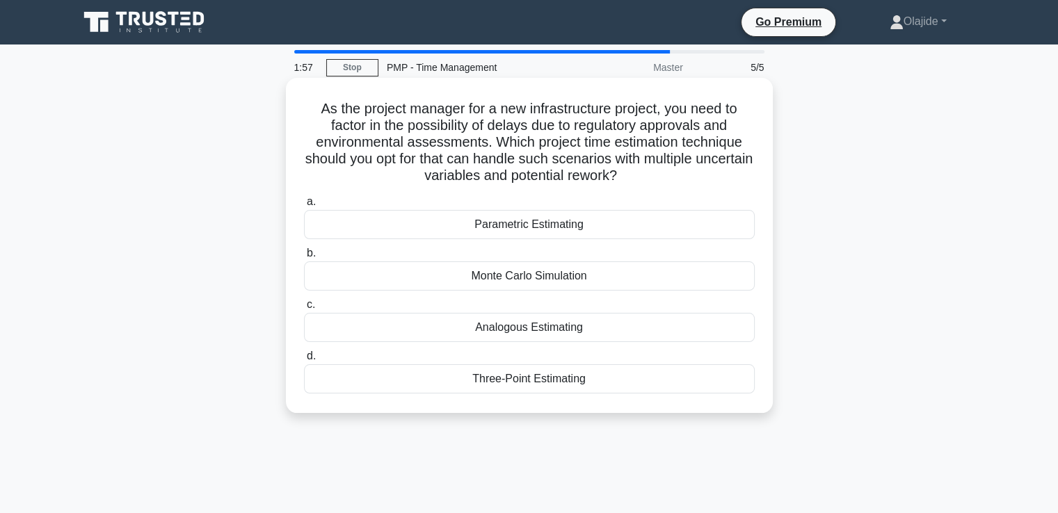
click at [534, 332] on div "Analogous Estimating" at bounding box center [529, 327] width 451 height 29
click at [484, 330] on div "Analogous Estimating" at bounding box center [529, 327] width 451 height 29
click at [304, 310] on input "c. Analogous Estimating" at bounding box center [304, 305] width 0 height 9
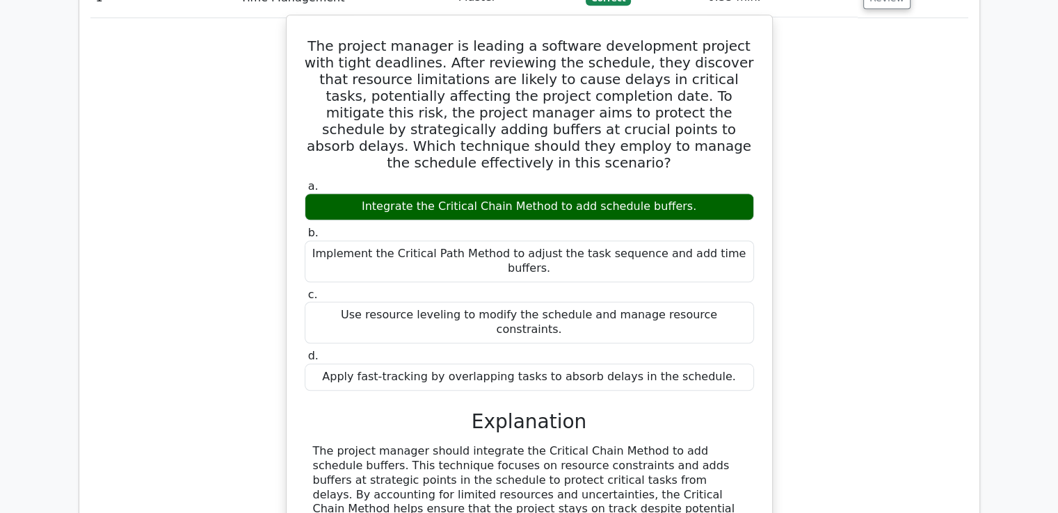
scroll to position [1392, 0]
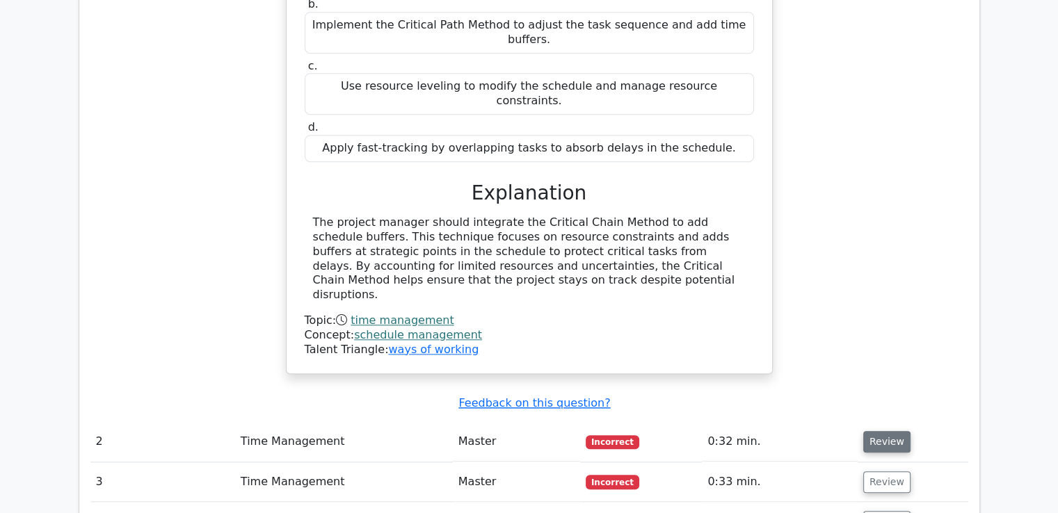
click at [882, 431] on button "Review" at bounding box center [886, 442] width 47 height 22
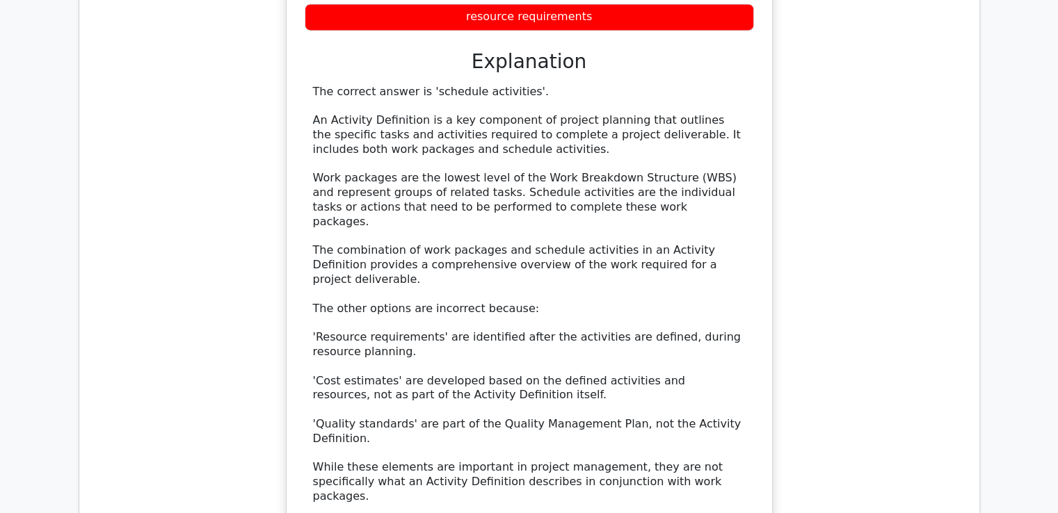
scroll to position [2203, 0]
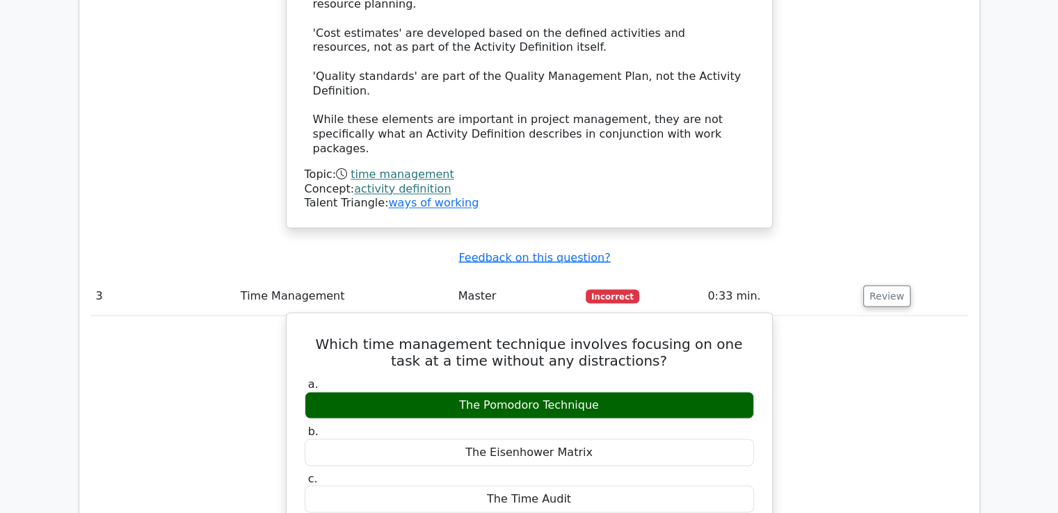
drag, startPoint x: 591, startPoint y: 232, endPoint x: 464, endPoint y: 231, distance: 126.6
click at [464, 392] on div "The Pomodoro Technique" at bounding box center [529, 405] width 449 height 27
drag, startPoint x: 590, startPoint y: 279, endPoint x: 476, endPoint y: 283, distance: 114.2
click at [476, 439] on div "The Eisenhower Matrix" at bounding box center [529, 452] width 449 height 27
copy div "The Eisenhower Matrix"
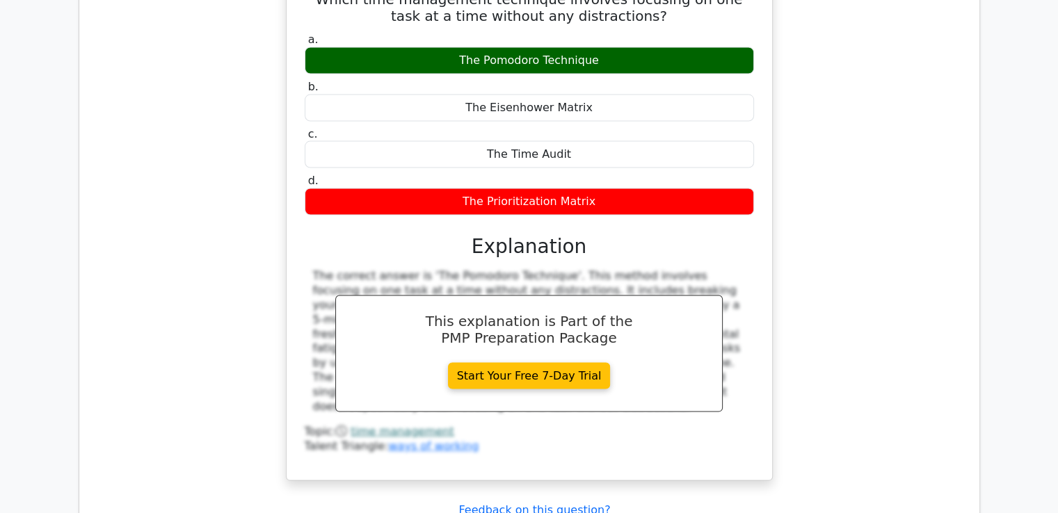
scroll to position [2899, 0]
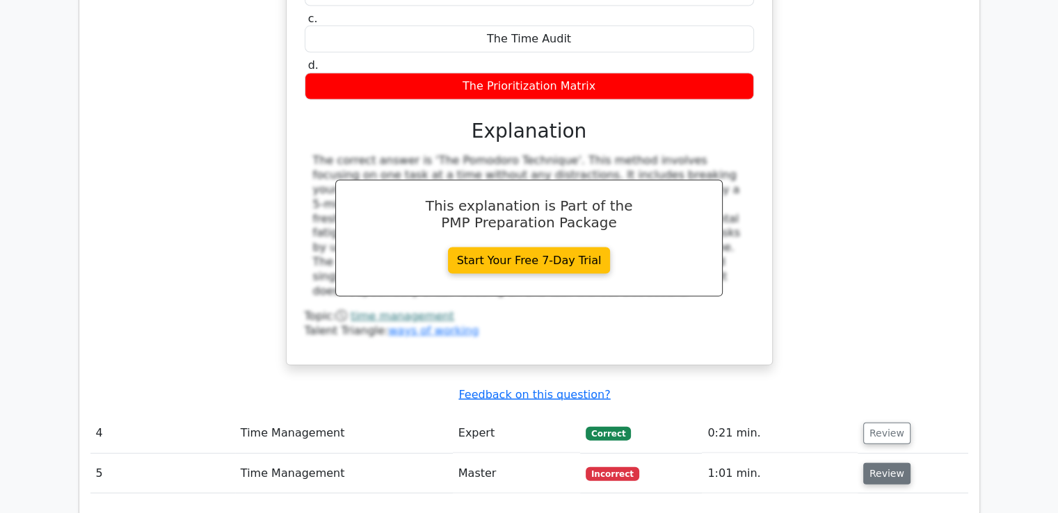
click at [885, 463] on button "Review" at bounding box center [886, 474] width 47 height 22
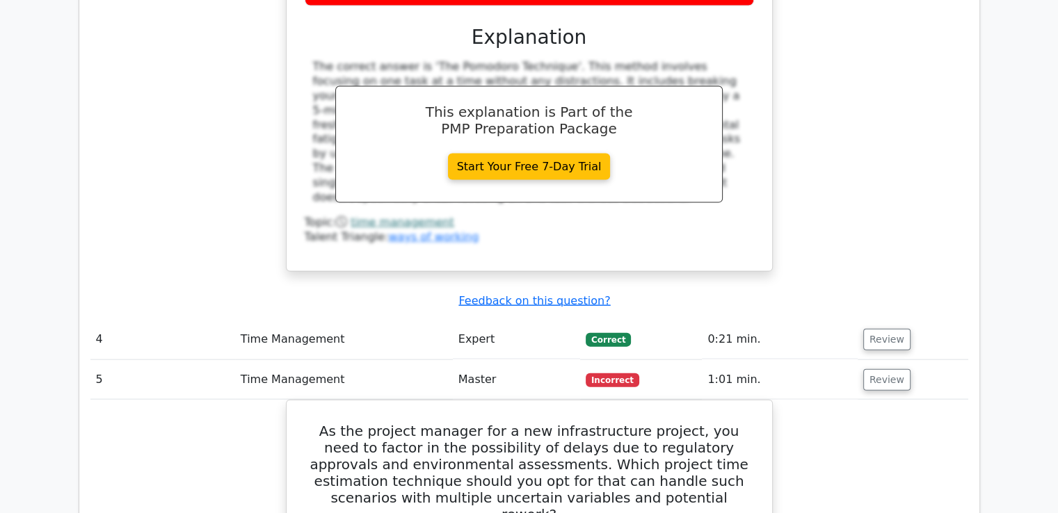
scroll to position [2876, 0]
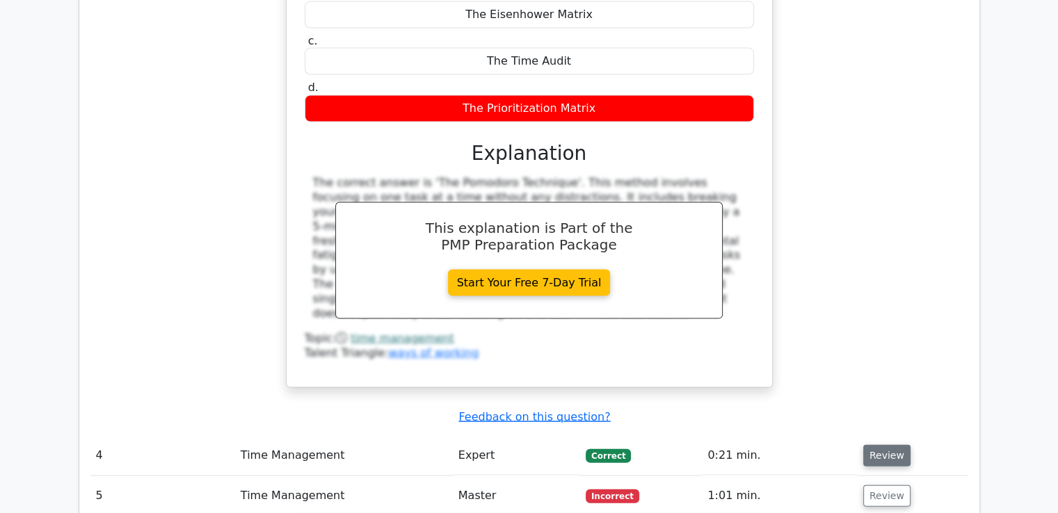
click at [868, 445] on button "Review" at bounding box center [886, 456] width 47 height 22
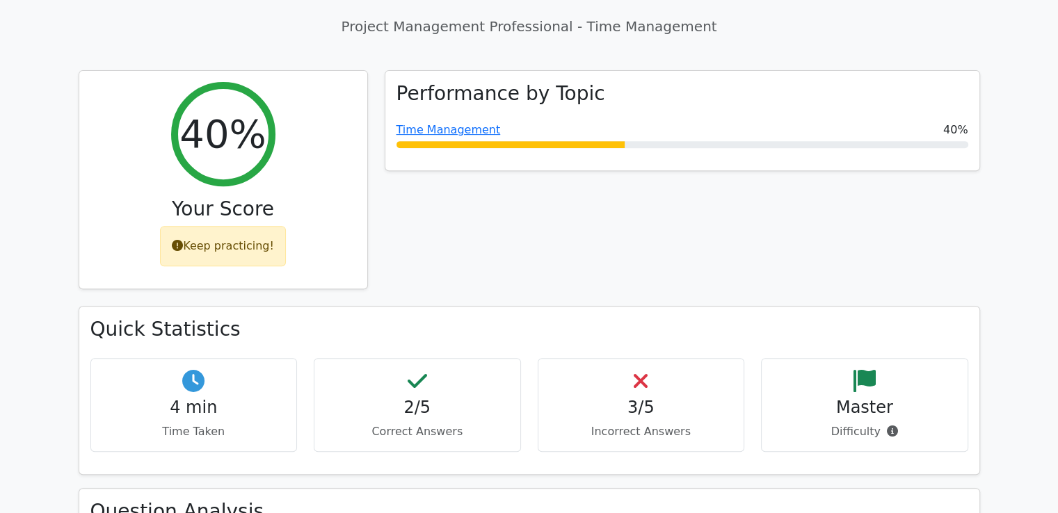
scroll to position [441, 0]
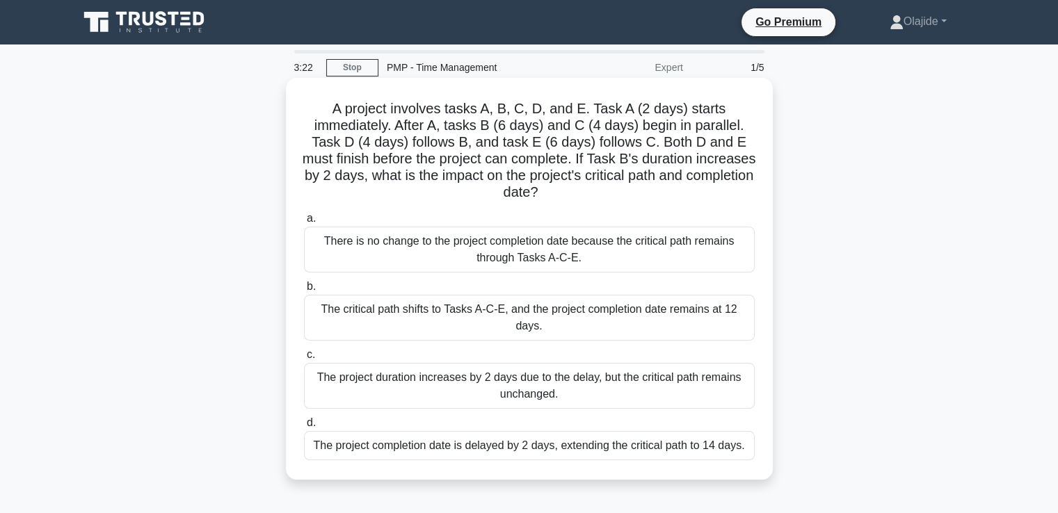
click at [558, 253] on div "There is no change to the project completion date because the critical path rem…" at bounding box center [529, 250] width 451 height 46
click at [304, 223] on input "a. There is no change to the project completion date because the critical path …" at bounding box center [304, 218] width 0 height 9
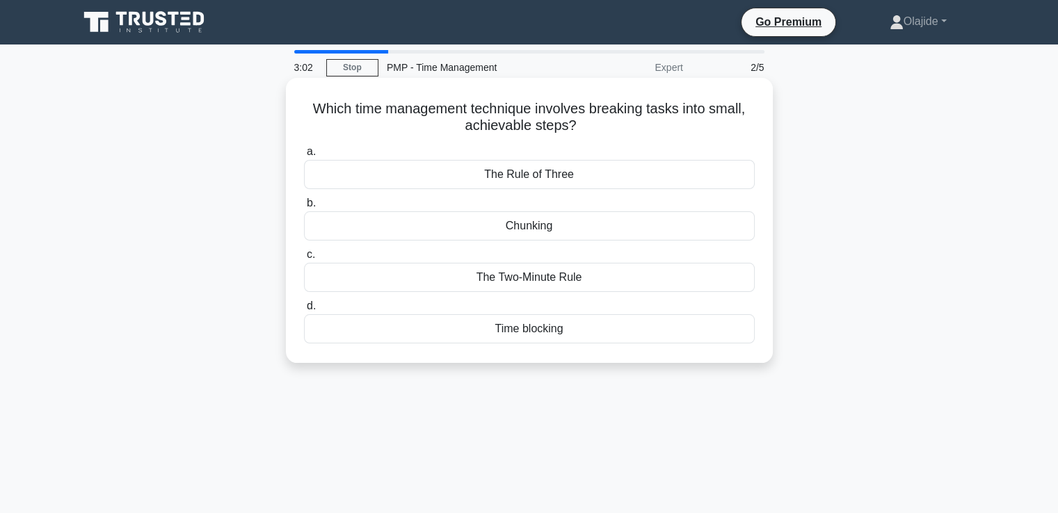
click at [559, 225] on div "Chunking" at bounding box center [529, 226] width 451 height 29
click at [304, 208] on input "b. Chunking" at bounding box center [304, 203] width 0 height 9
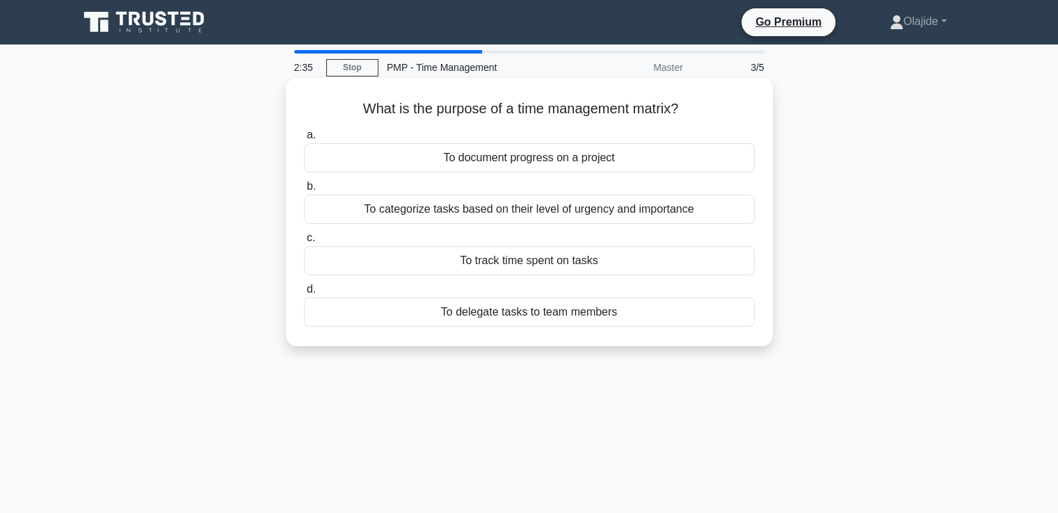
click at [562, 210] on div "To categorize tasks based on their level of urgency and importance" at bounding box center [529, 209] width 451 height 29
click at [304, 191] on input "b. To categorize tasks based on their level of urgency and importance" at bounding box center [304, 186] width 0 height 9
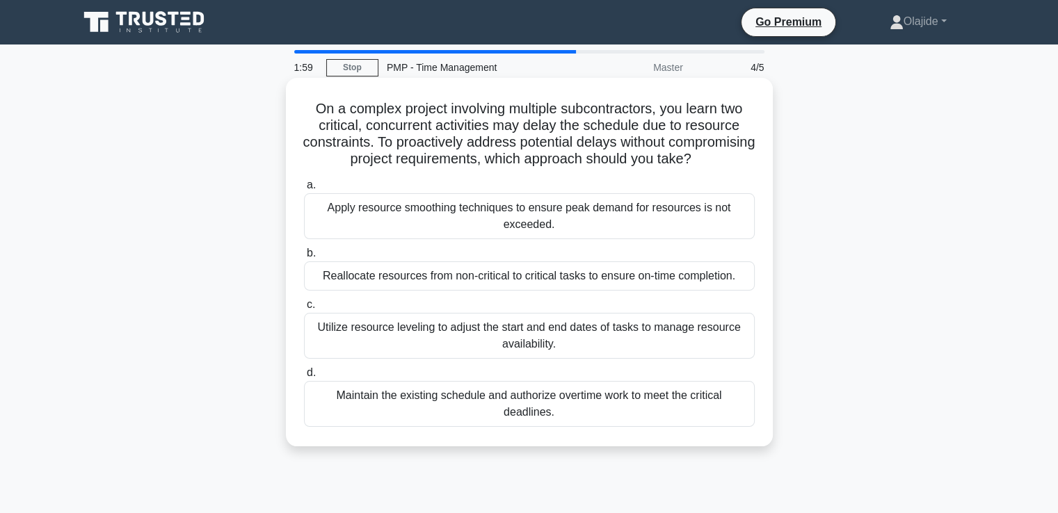
click at [557, 347] on div "Utilize resource leveling to adjust the start and end dates of tasks to manage …" at bounding box center [529, 336] width 451 height 46
click at [304, 310] on input "c. Utilize resource leveling to adjust the start and end dates of tasks to mana…" at bounding box center [304, 305] width 0 height 9
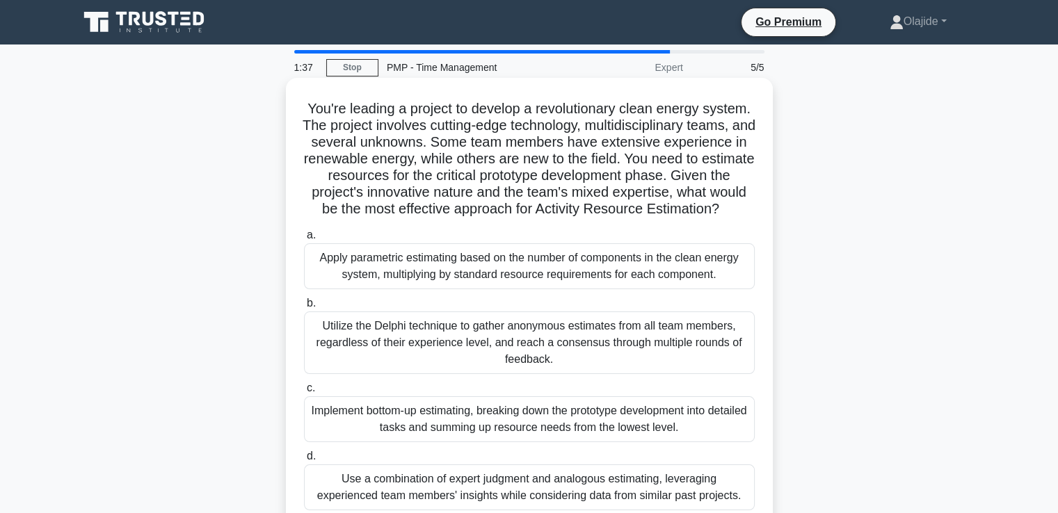
scroll to position [115, 0]
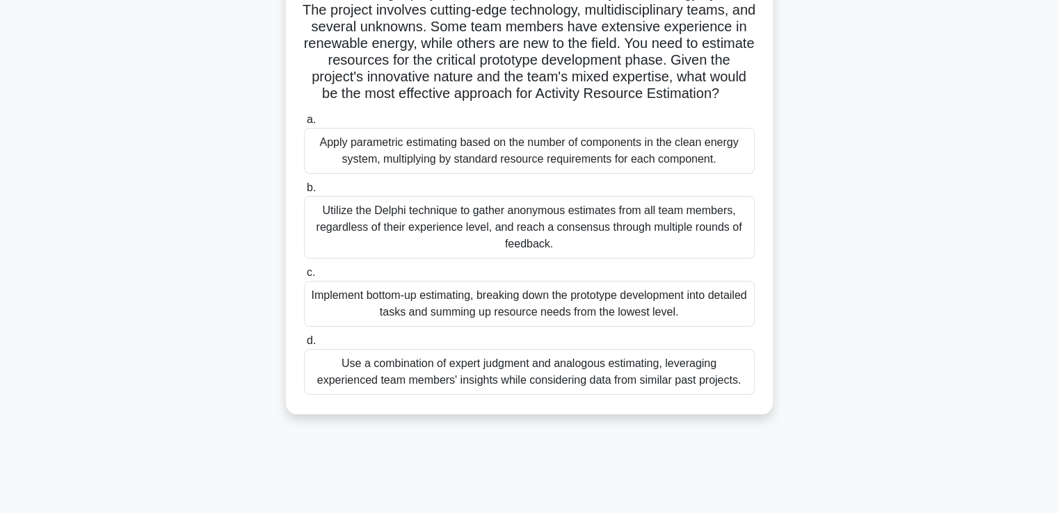
click at [487, 173] on div "Apply parametric estimating based on the number of components in the clean ener…" at bounding box center [529, 151] width 451 height 46
click at [304, 125] on input "a. Apply parametric estimating based on the number of components in the clean e…" at bounding box center [304, 119] width 0 height 9
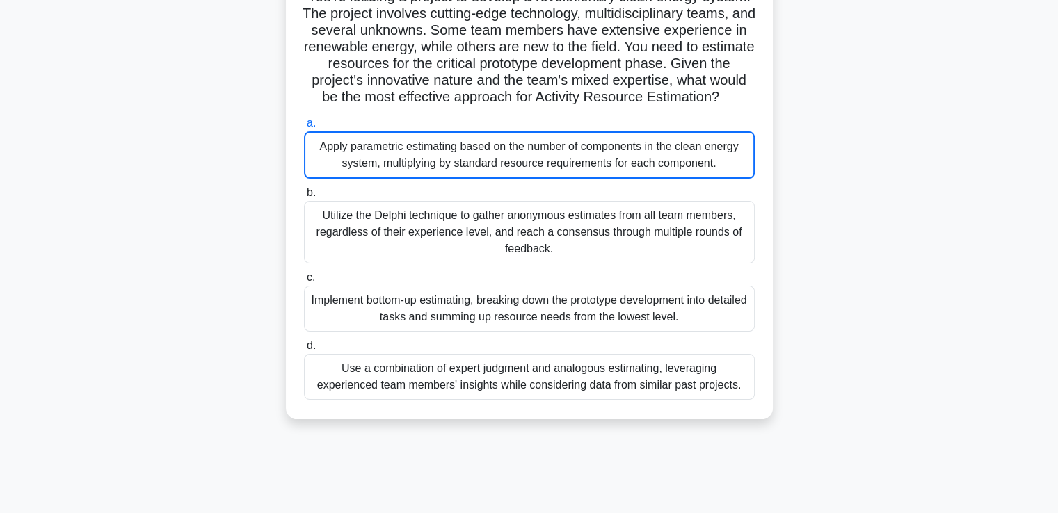
scroll to position [0, 0]
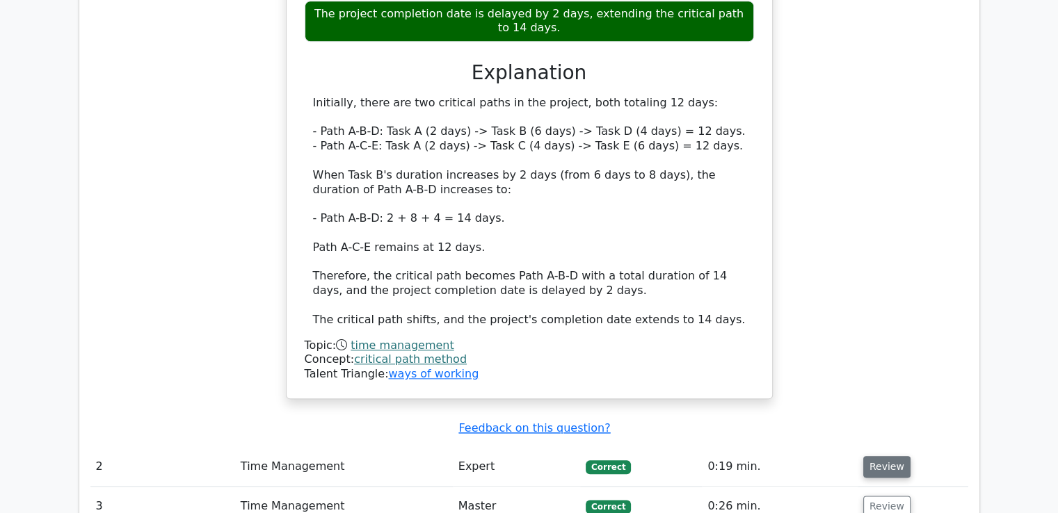
scroll to position [1623, 0]
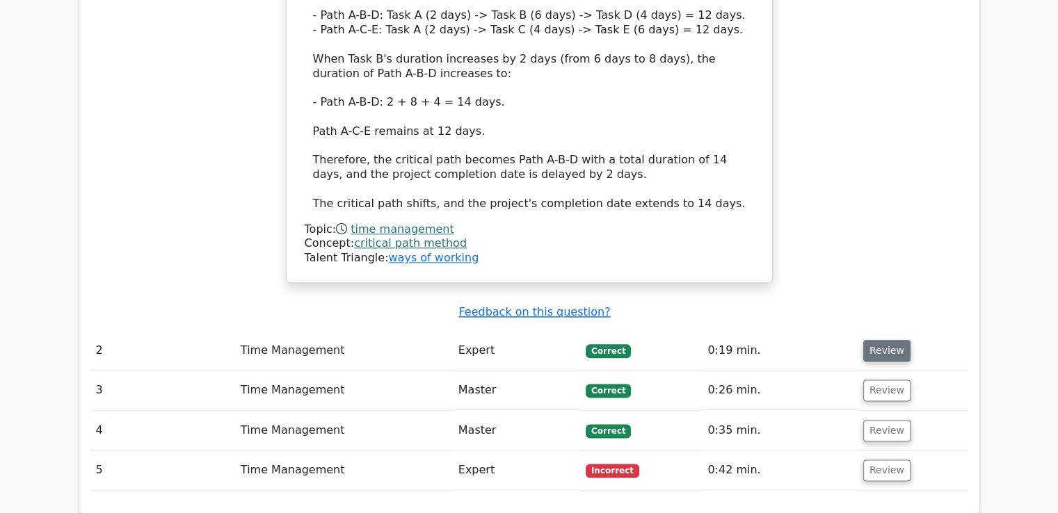
click at [886, 340] on button "Review" at bounding box center [886, 351] width 47 height 22
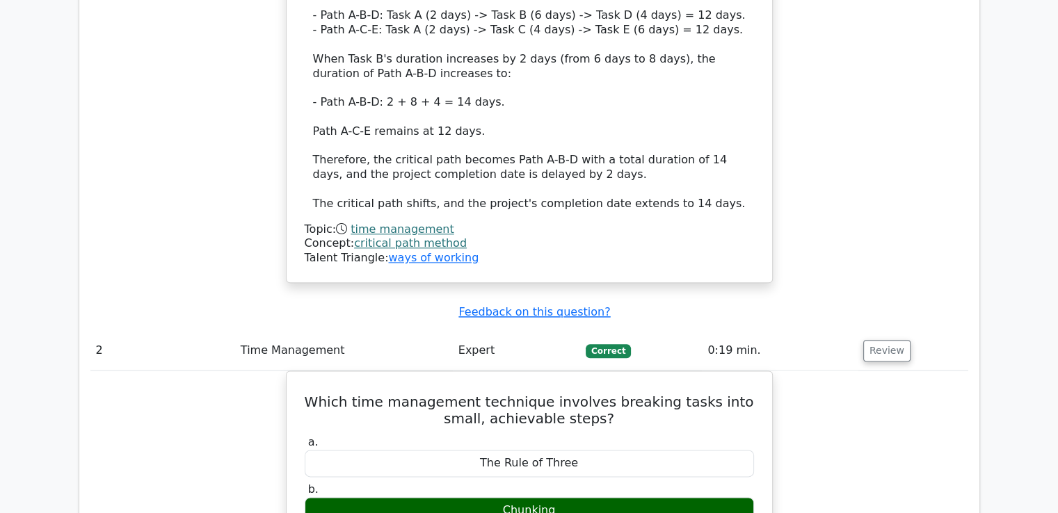
scroll to position [2087, 0]
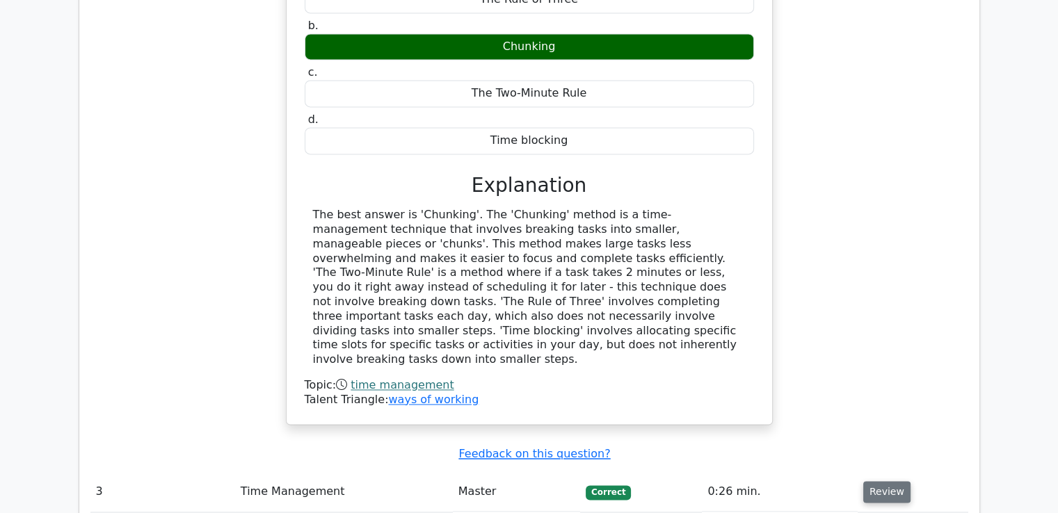
click at [879, 481] on button "Review" at bounding box center [886, 492] width 47 height 22
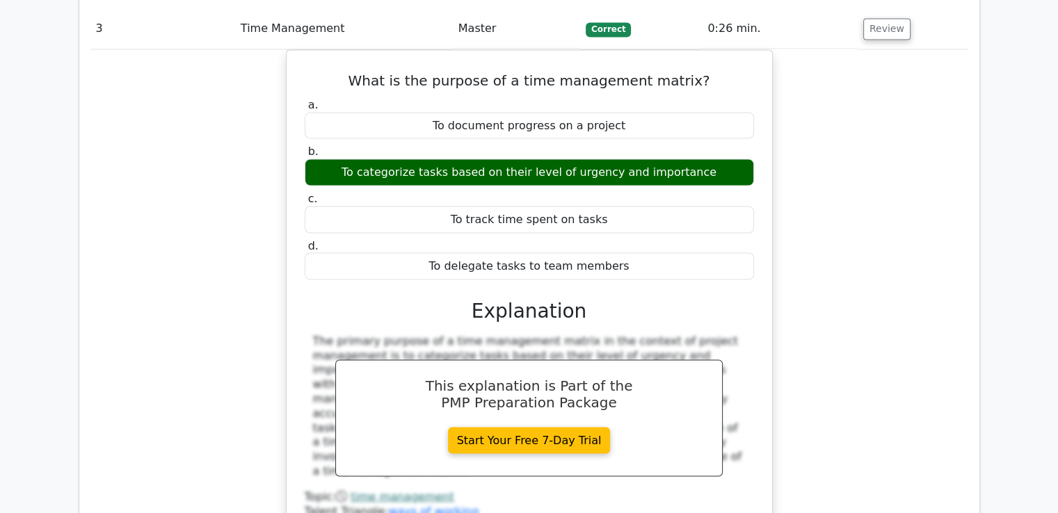
scroll to position [2667, 0]
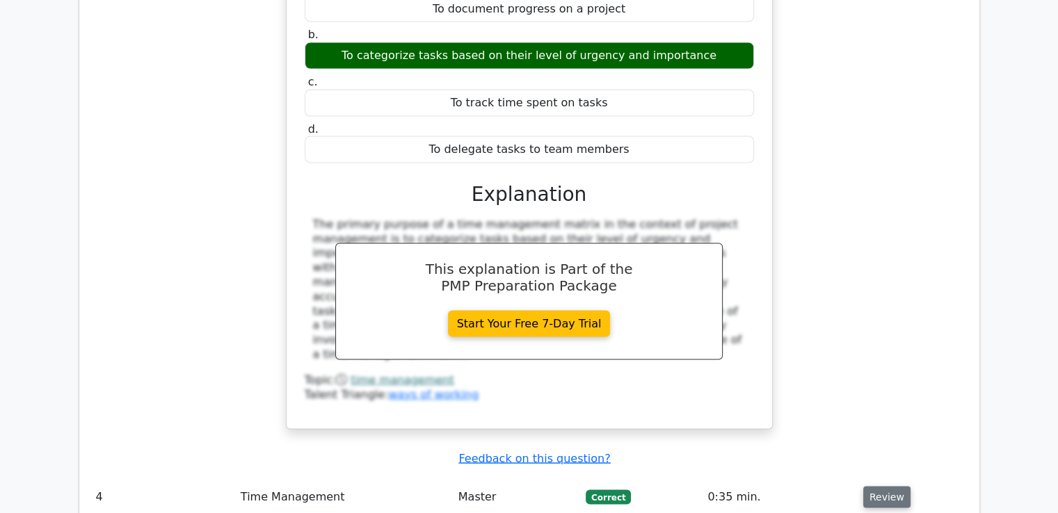
click at [872, 487] on button "Review" at bounding box center [886, 498] width 47 height 22
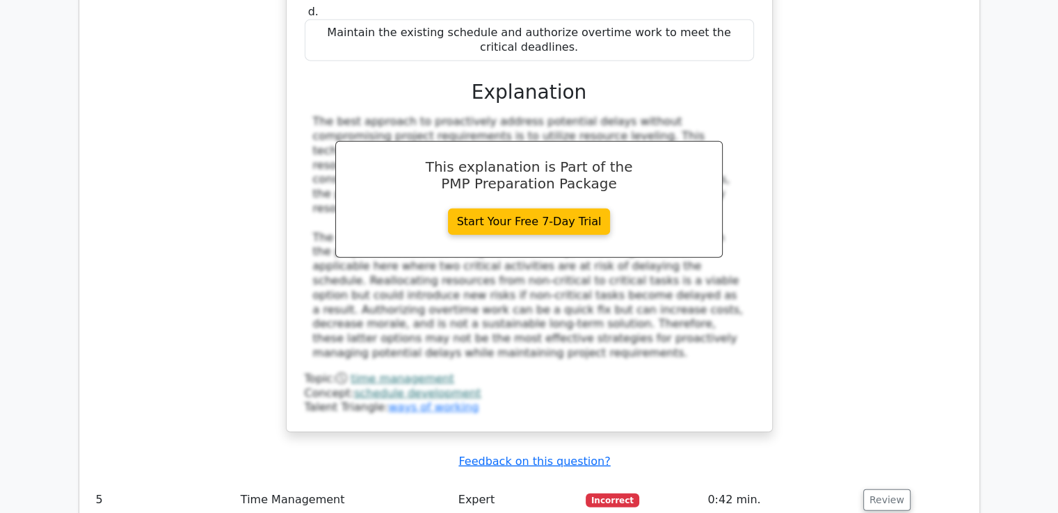
scroll to position [3594, 0]
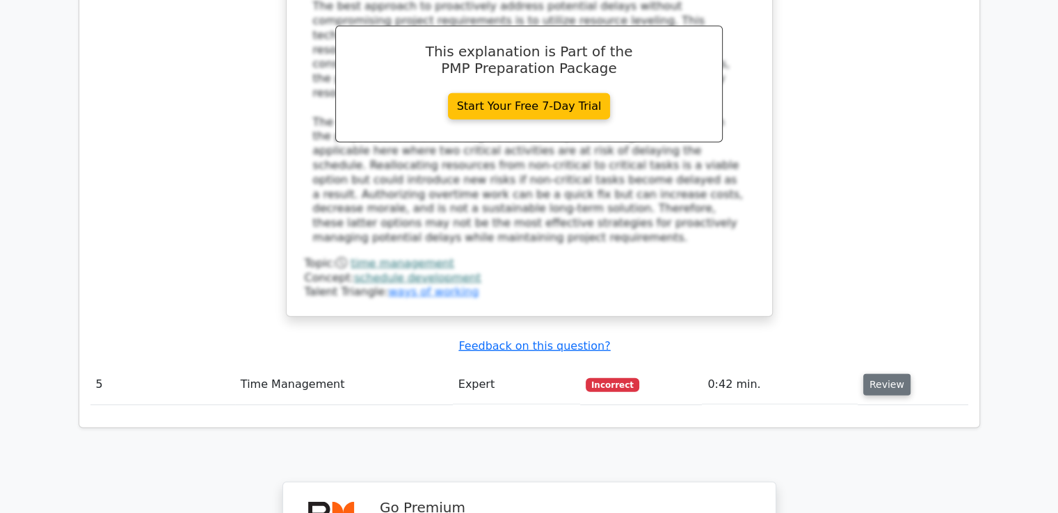
click at [882, 374] on button "Review" at bounding box center [886, 385] width 47 height 22
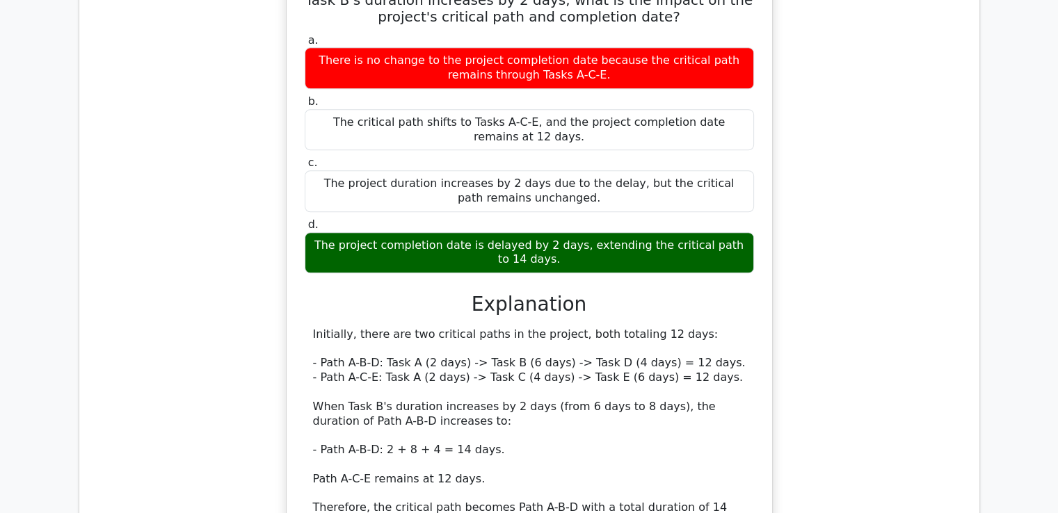
scroll to position [927, 0]
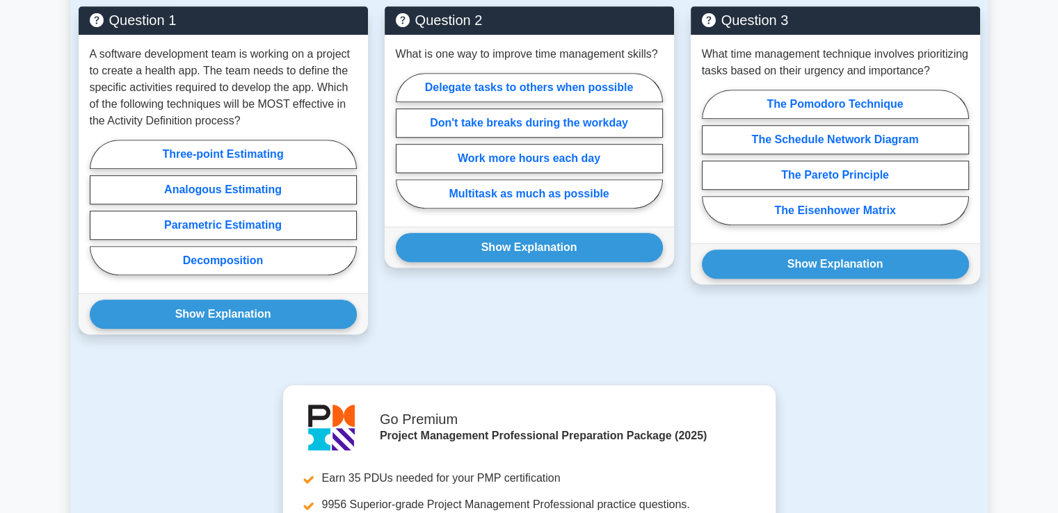
scroll to position [901, 0]
